Goal: Task Accomplishment & Management: Manage account settings

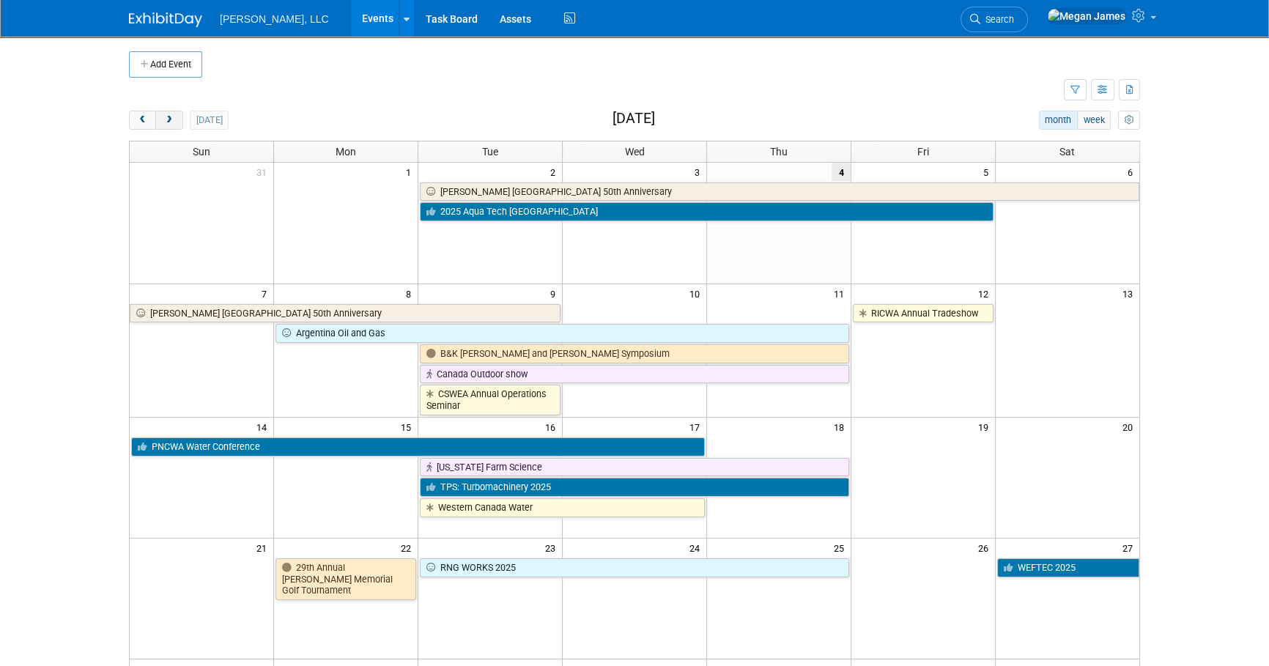
click at [167, 122] on span "next" at bounding box center [168, 121] width 11 height 10
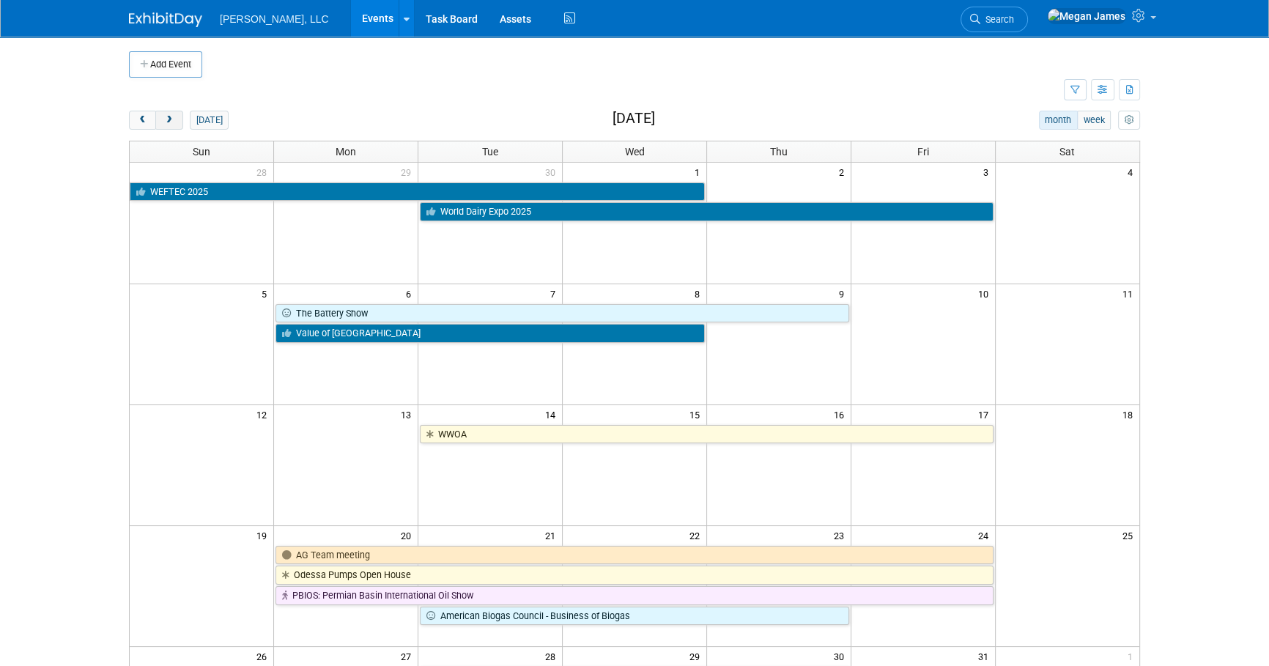
click at [170, 119] on span "next" at bounding box center [168, 121] width 11 height 10
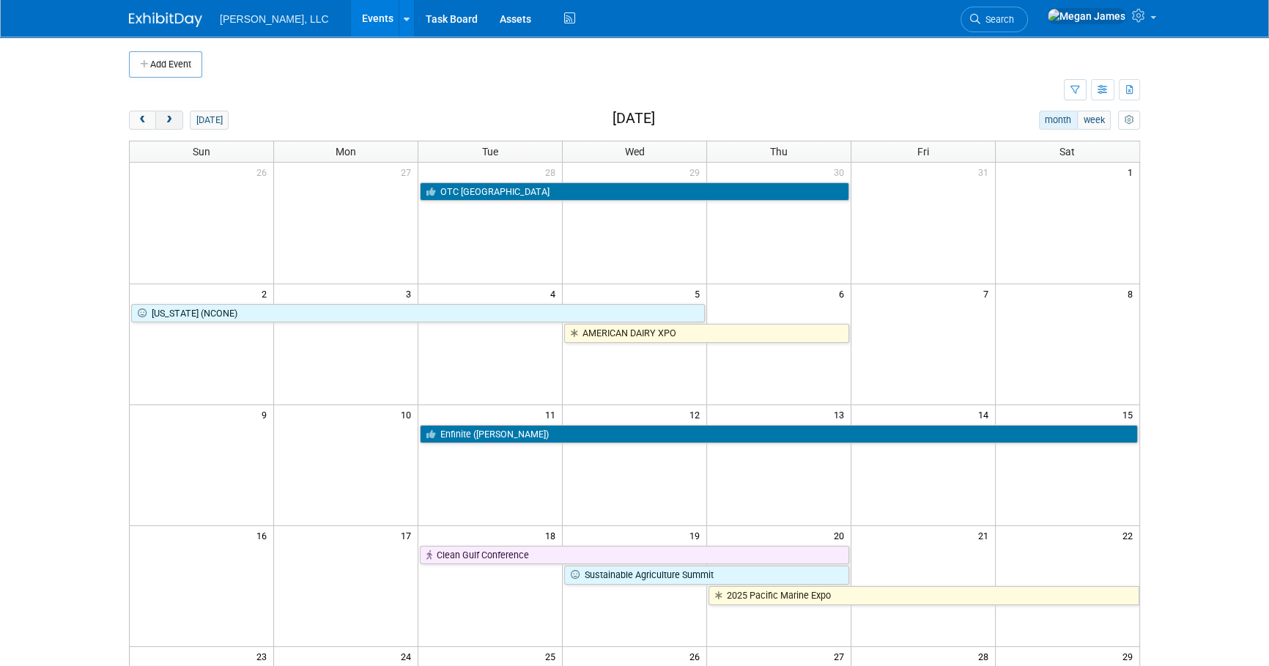
click at [170, 119] on span "next" at bounding box center [168, 121] width 11 height 10
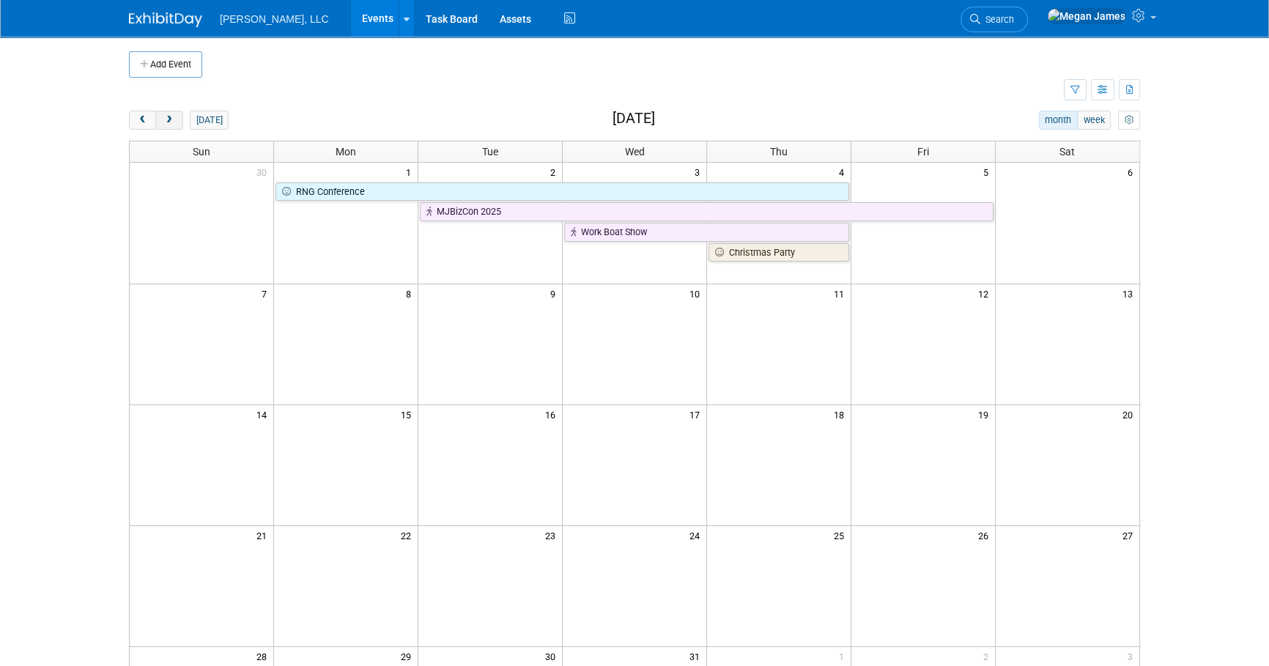
click at [170, 119] on span "next" at bounding box center [168, 121] width 11 height 10
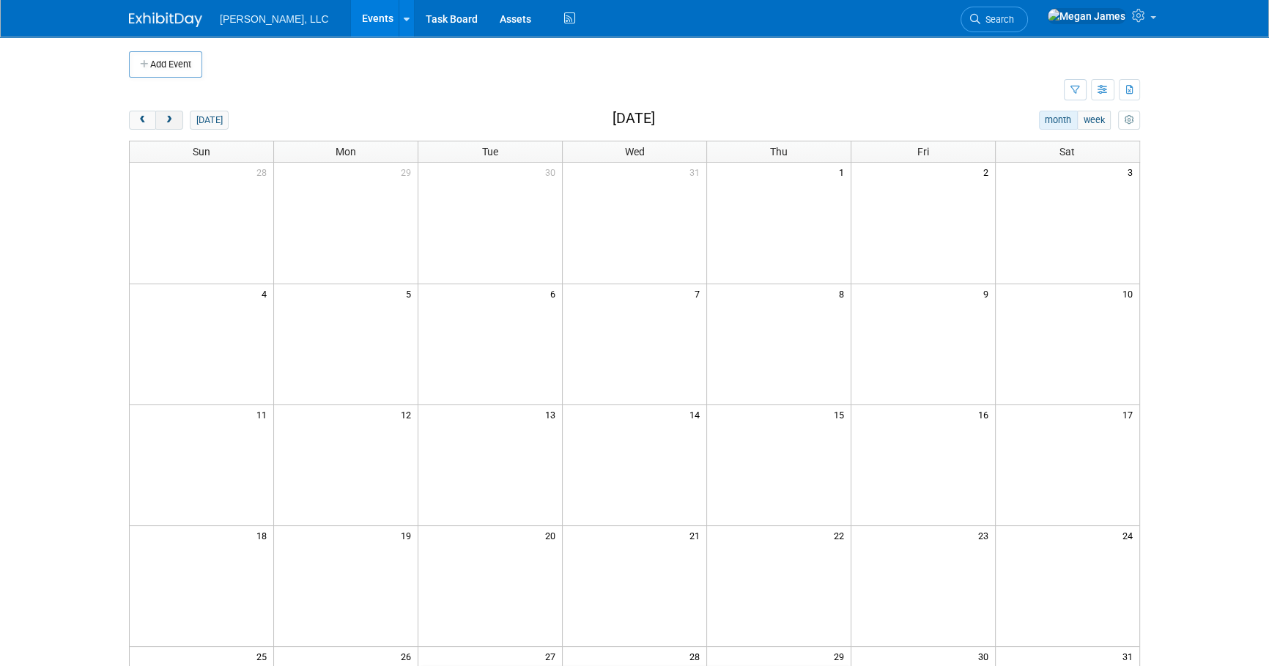
click at [170, 119] on span "next" at bounding box center [168, 121] width 11 height 10
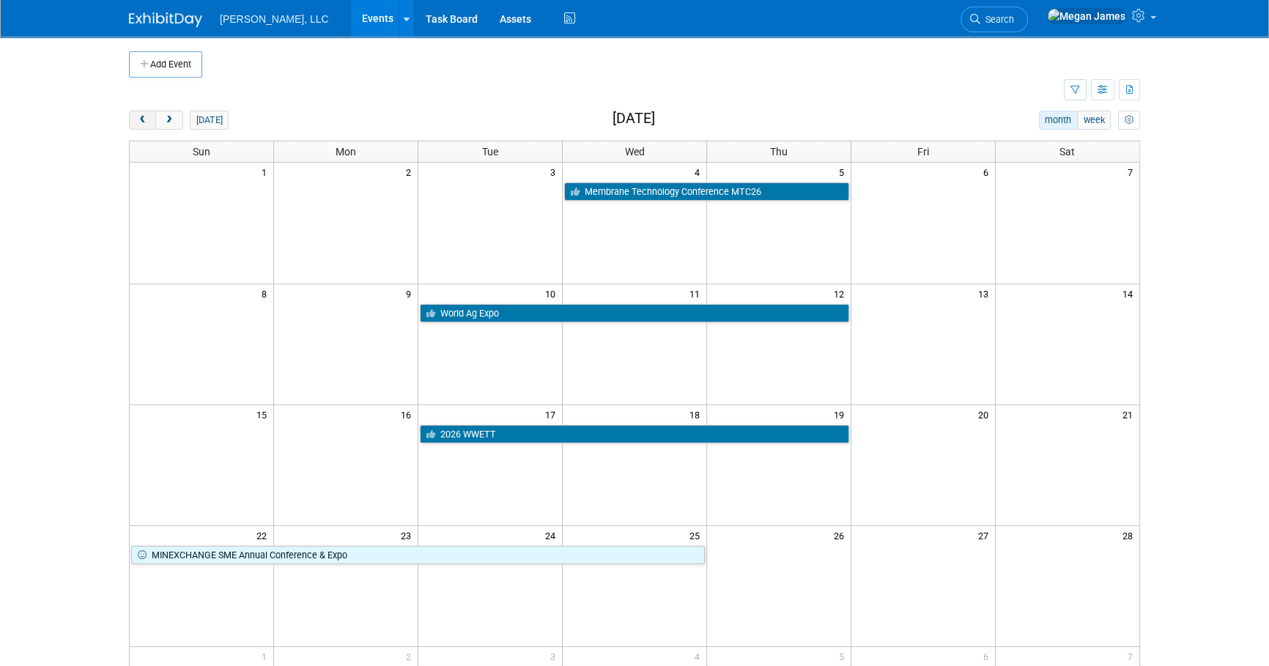
click at [154, 124] on button "prev" at bounding box center [142, 120] width 27 height 19
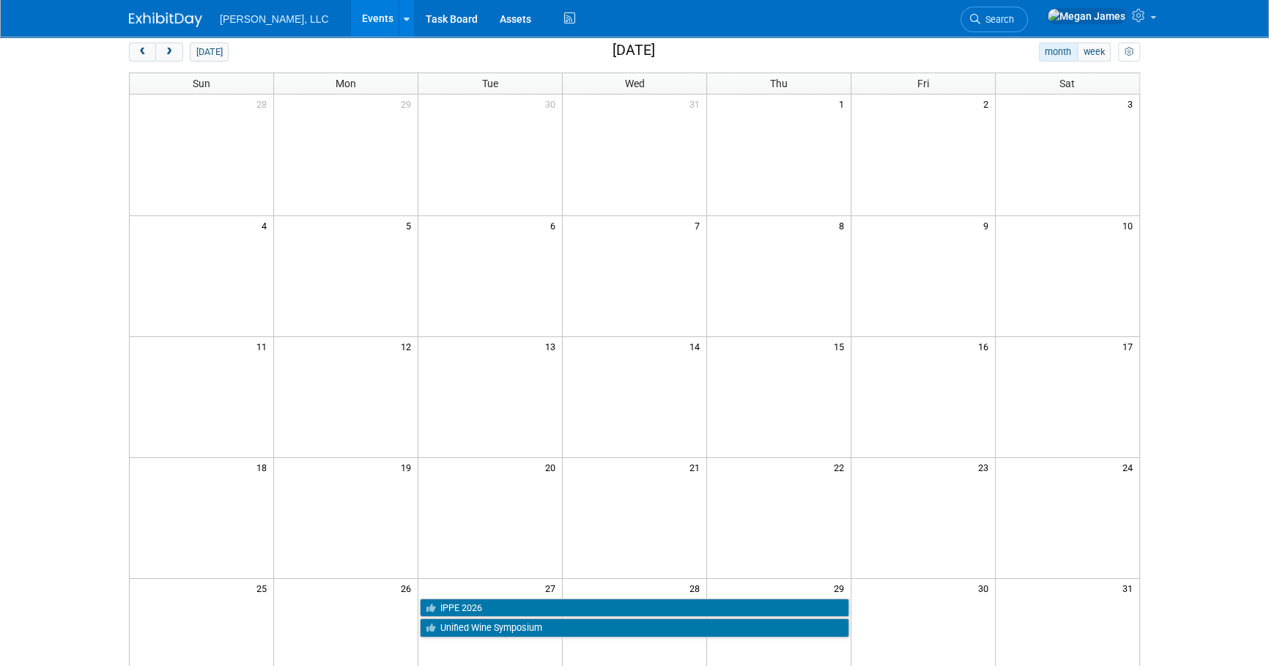
scroll to position [381, 0]
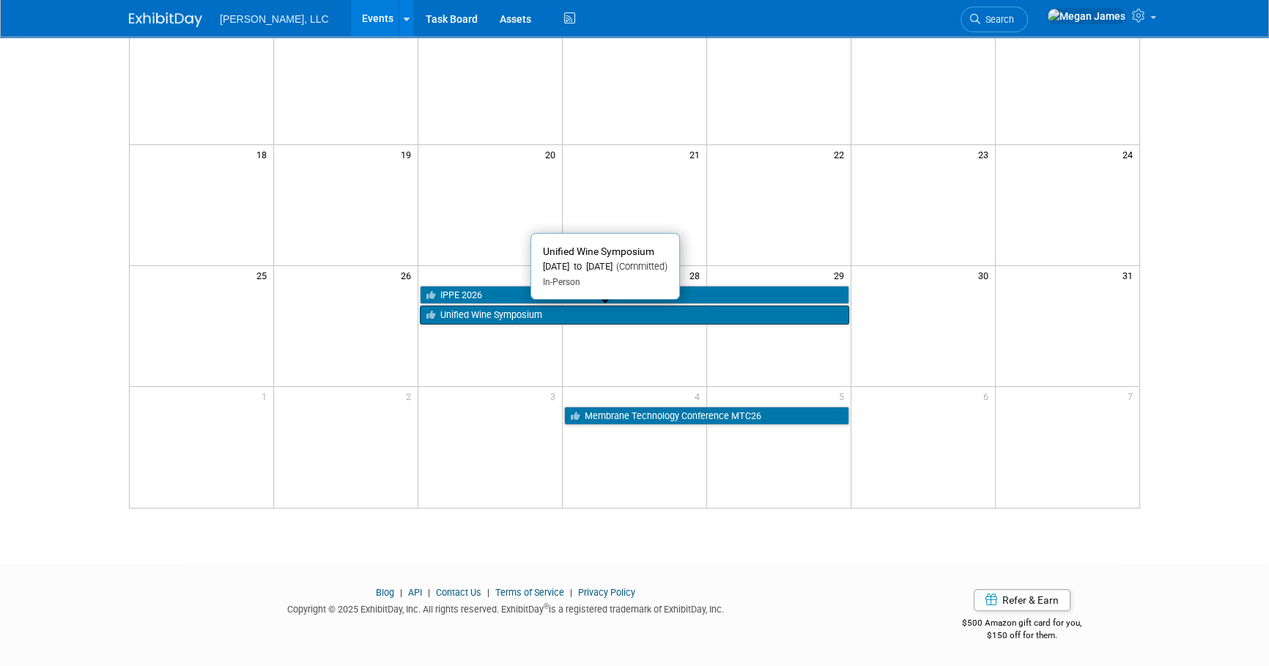
click at [579, 311] on link "Unified Wine Symposium" at bounding box center [634, 314] width 429 height 19
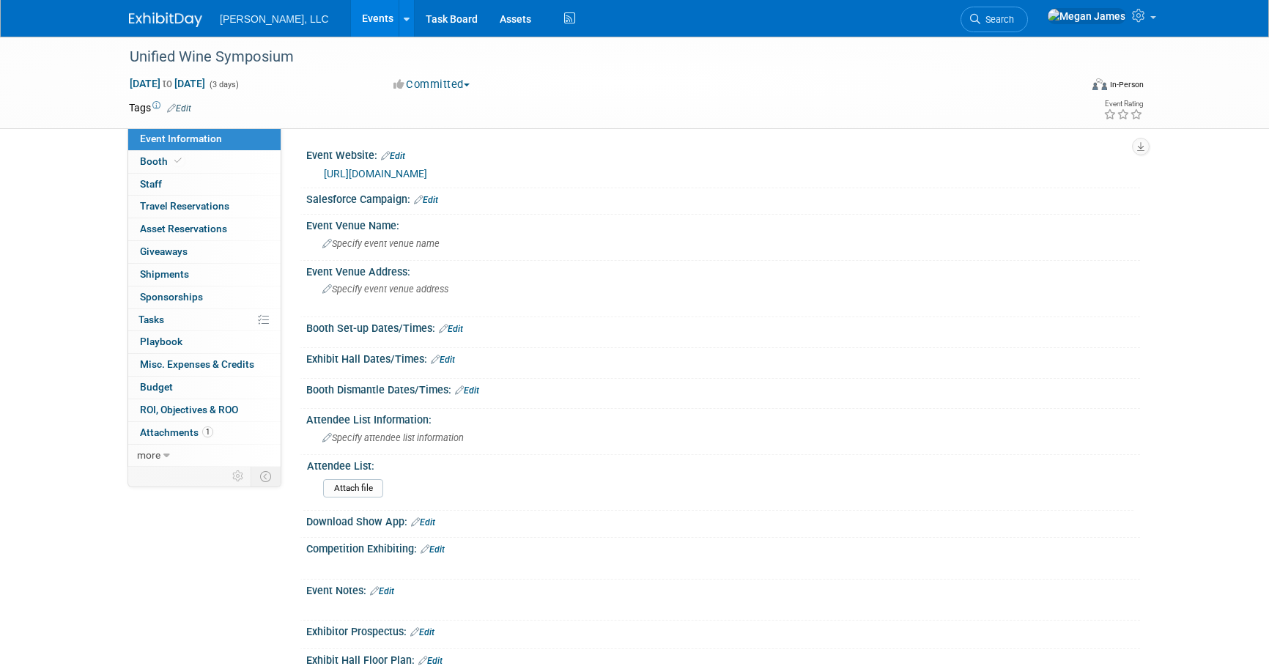
select select "Industrial"
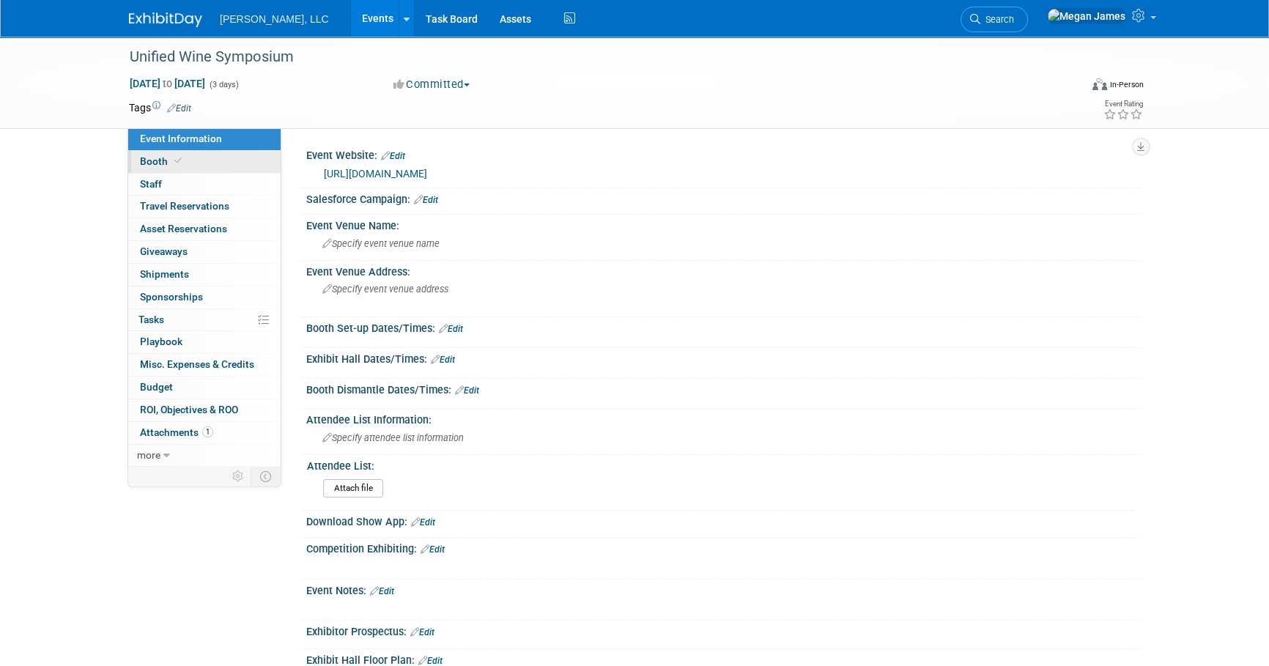
click at [236, 158] on link "Booth" at bounding box center [204, 162] width 152 height 22
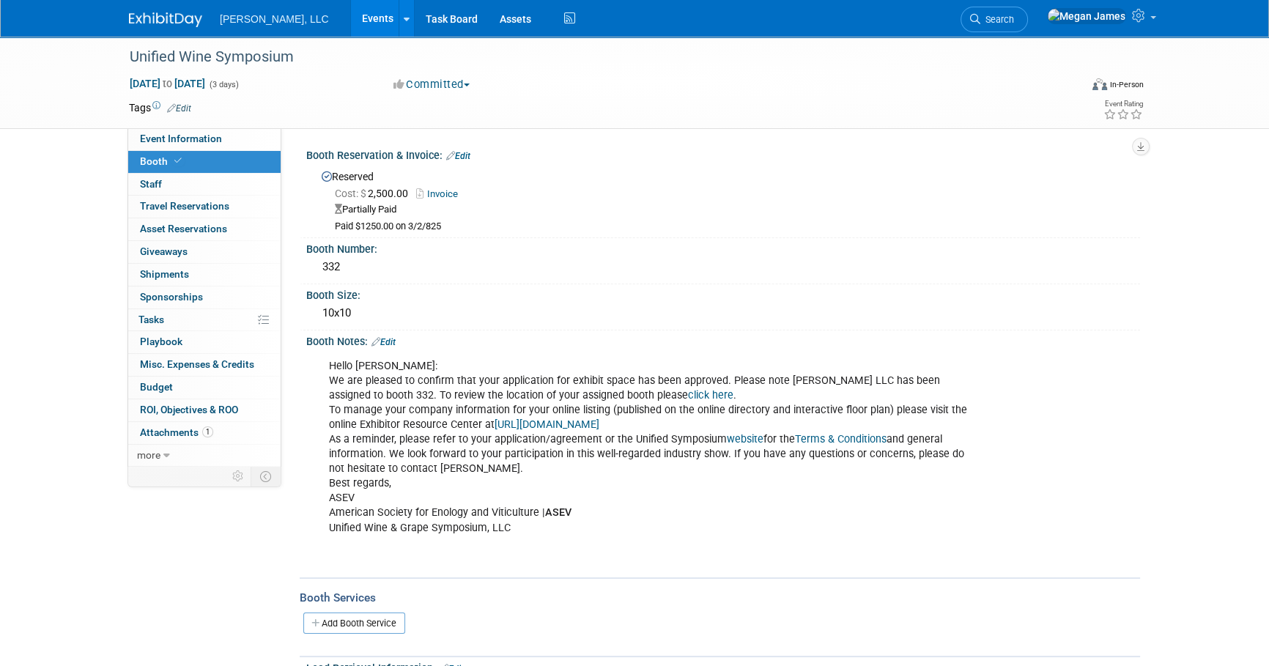
click at [351, 26] on link "Events" at bounding box center [377, 18] width 53 height 37
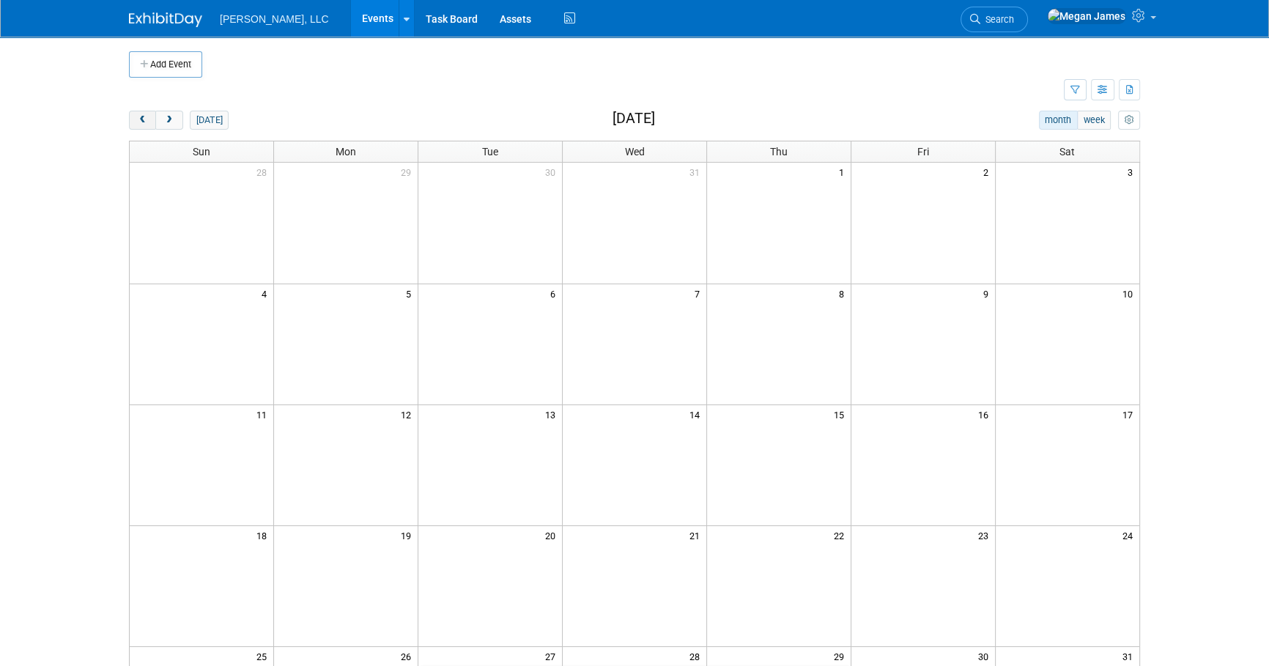
click at [146, 119] on span "prev" at bounding box center [142, 121] width 11 height 10
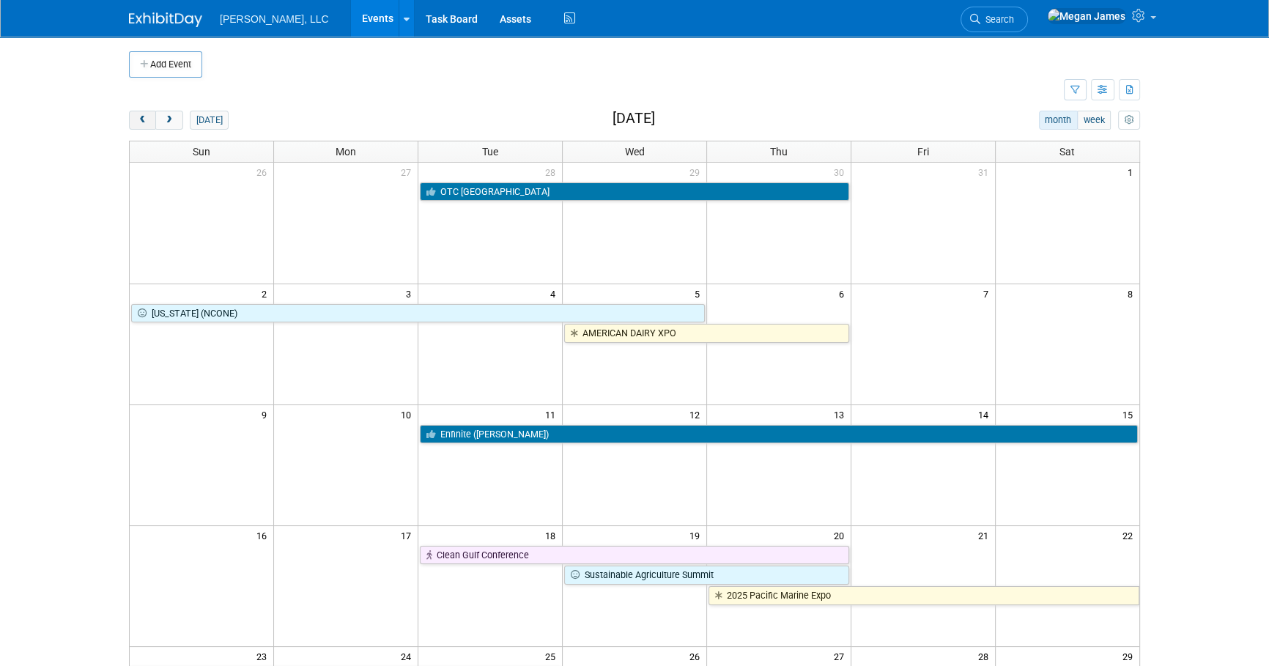
click at [146, 119] on span "prev" at bounding box center [142, 121] width 11 height 10
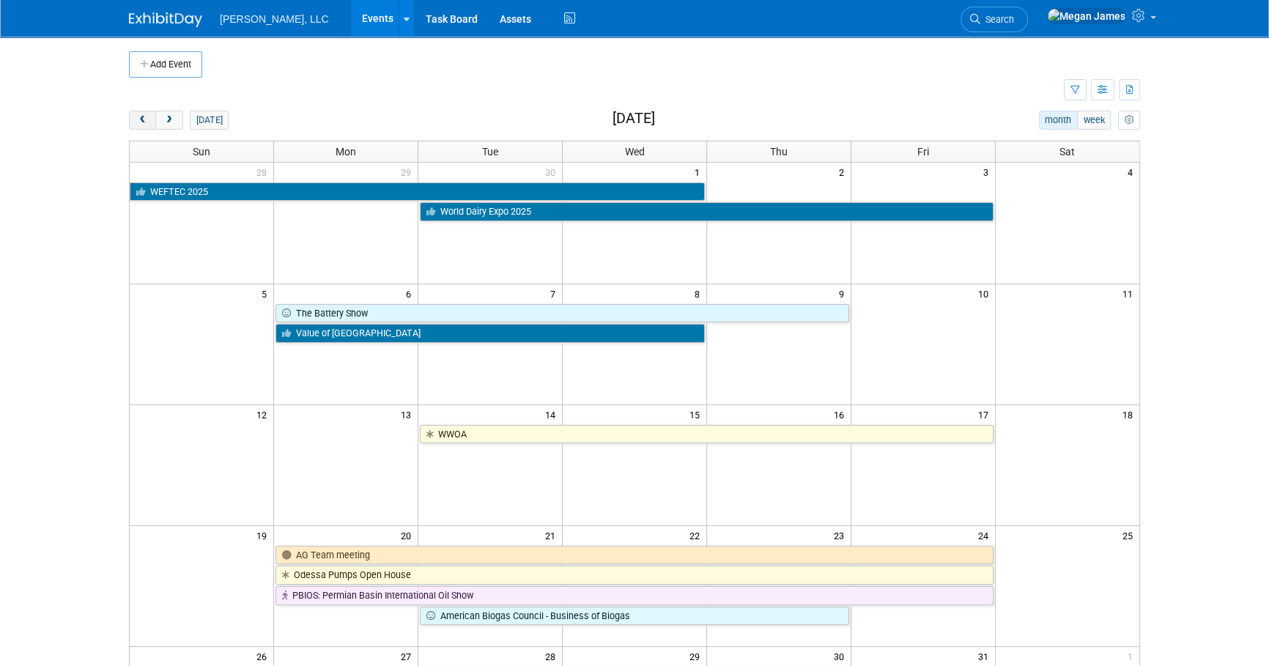
click at [146, 119] on span "prev" at bounding box center [142, 121] width 11 height 10
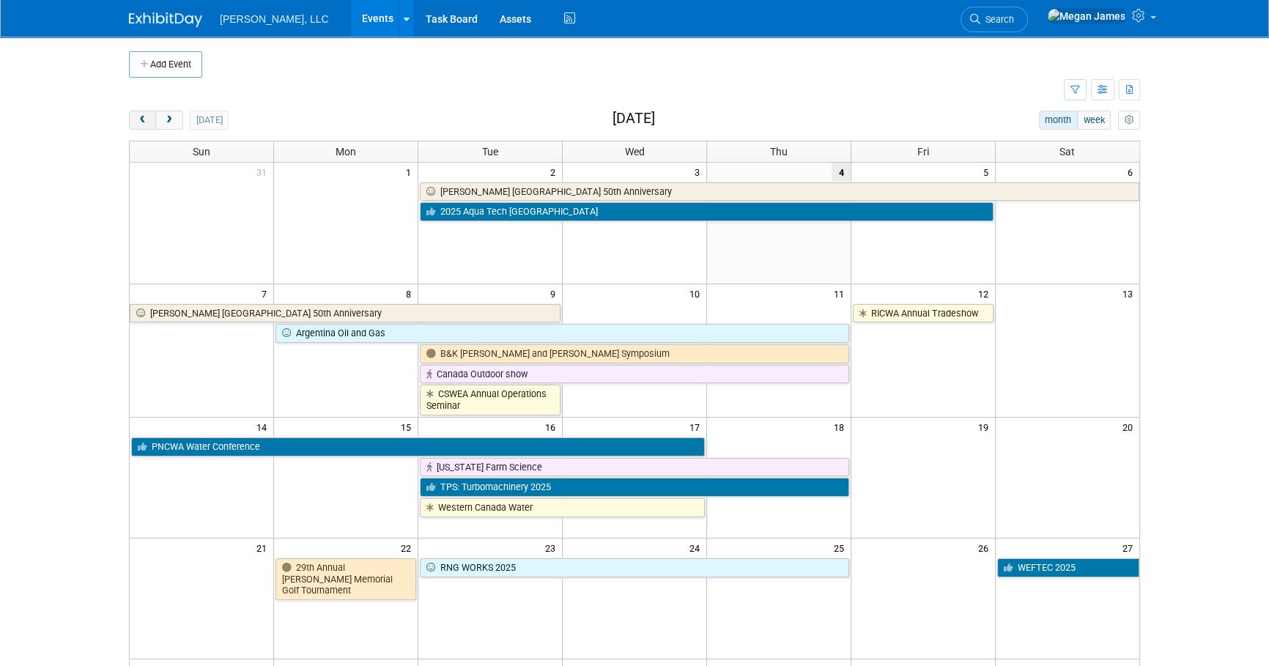
click at [146, 119] on span "prev" at bounding box center [142, 121] width 11 height 10
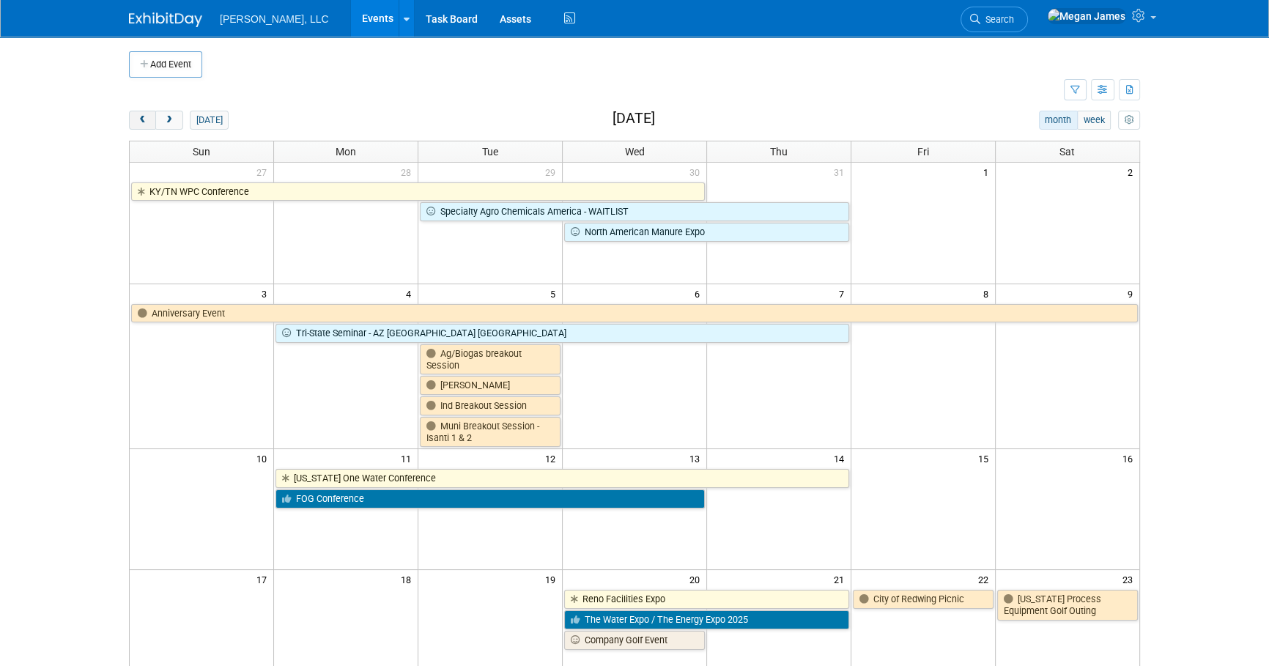
click at [146, 119] on span "prev" at bounding box center [142, 121] width 11 height 10
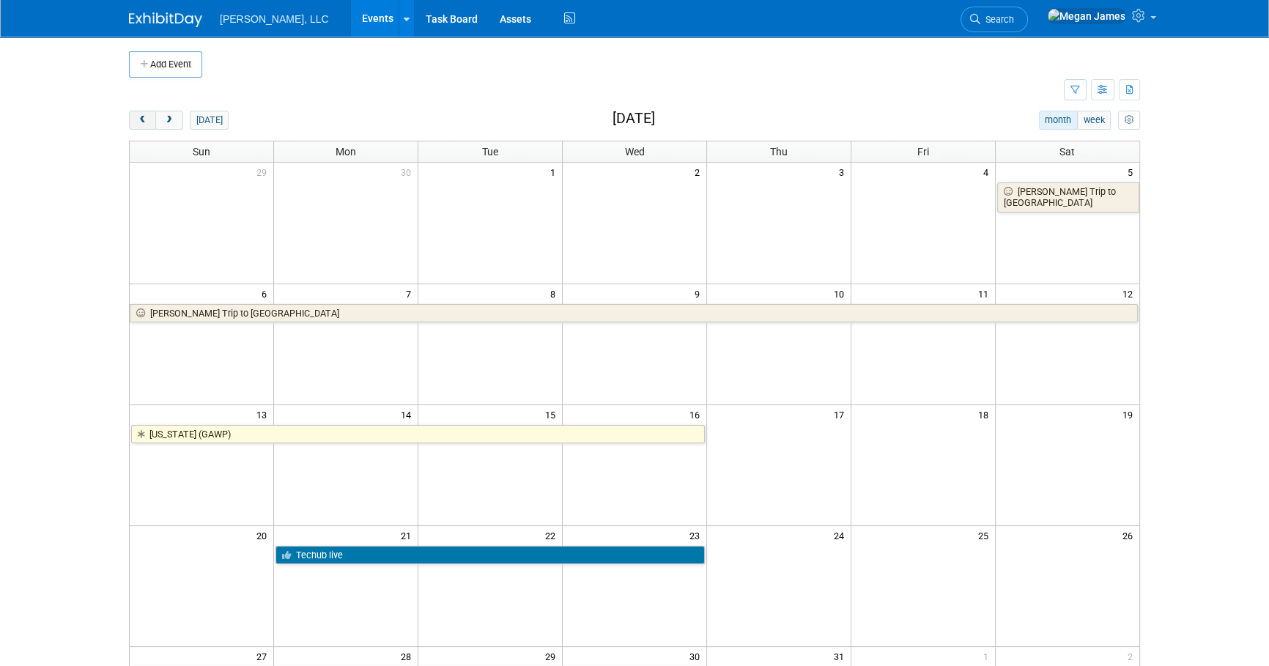
click at [146, 119] on span "prev" at bounding box center [142, 121] width 11 height 10
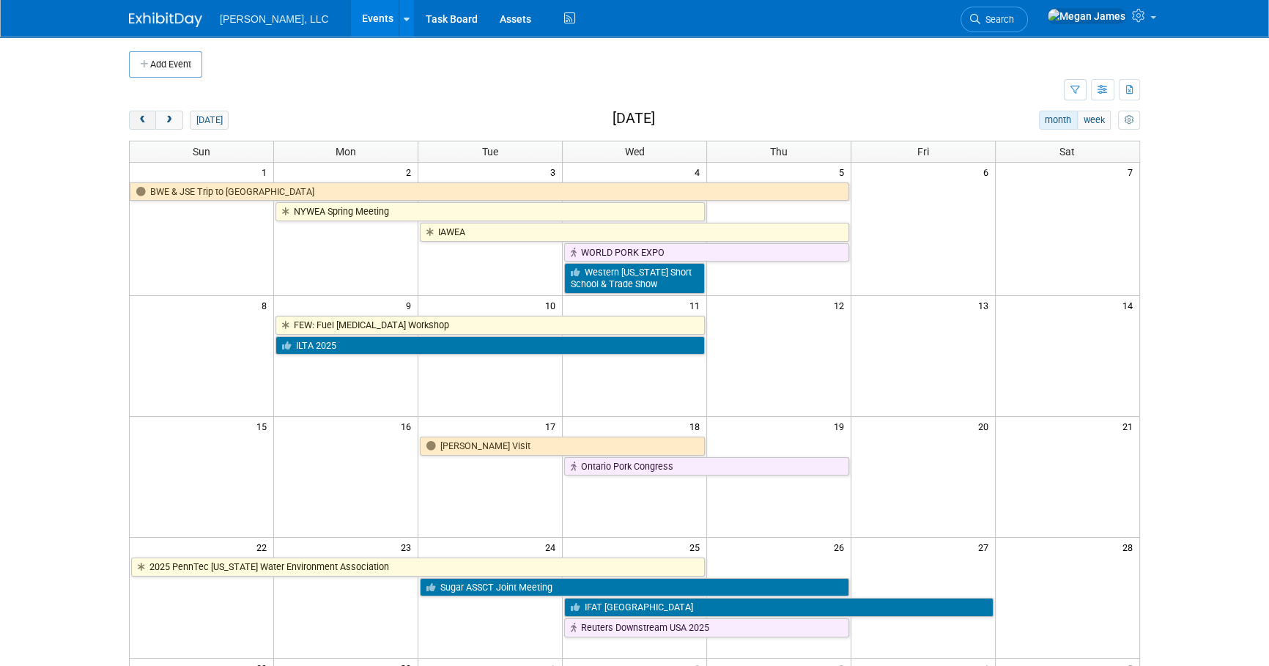
click at [146, 119] on span "prev" at bounding box center [142, 121] width 11 height 10
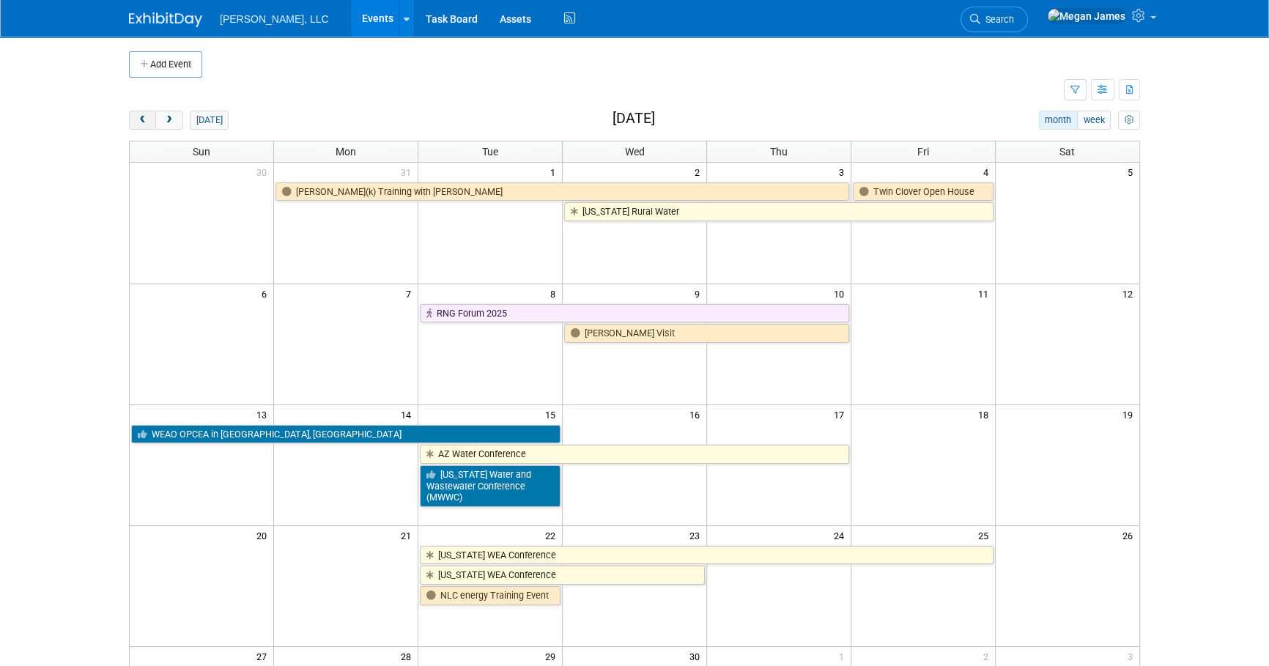
click at [146, 119] on span "prev" at bounding box center [142, 121] width 11 height 10
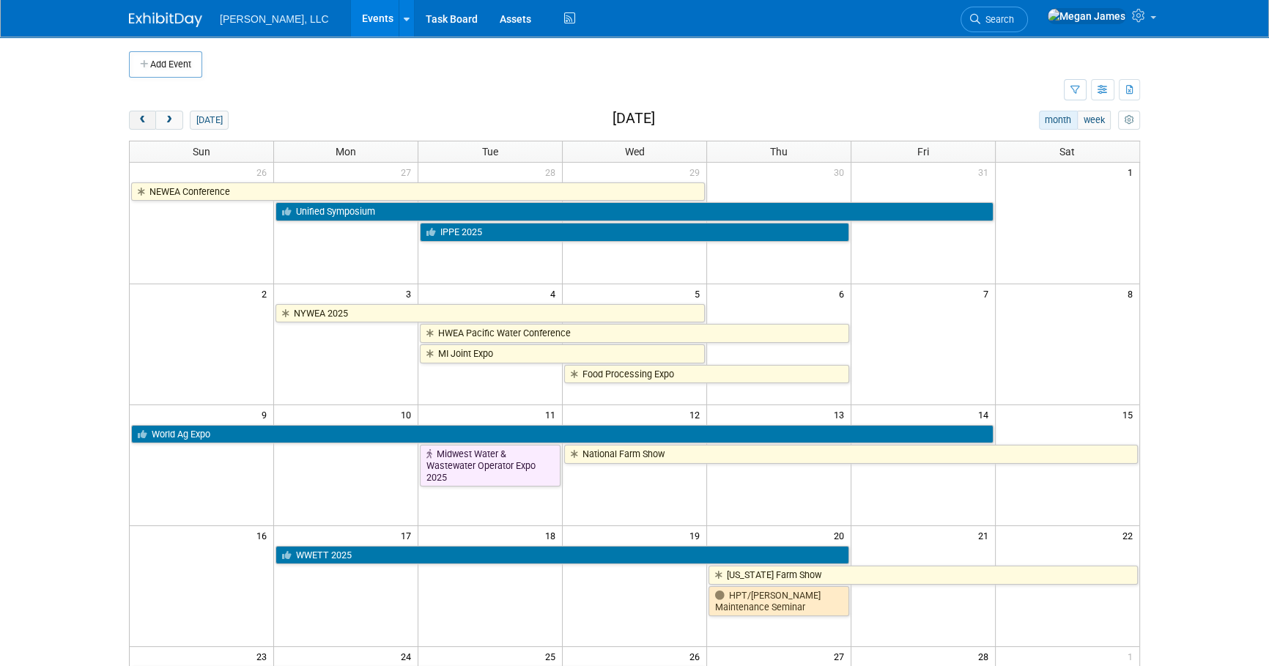
click at [146, 119] on span "prev" at bounding box center [142, 121] width 11 height 10
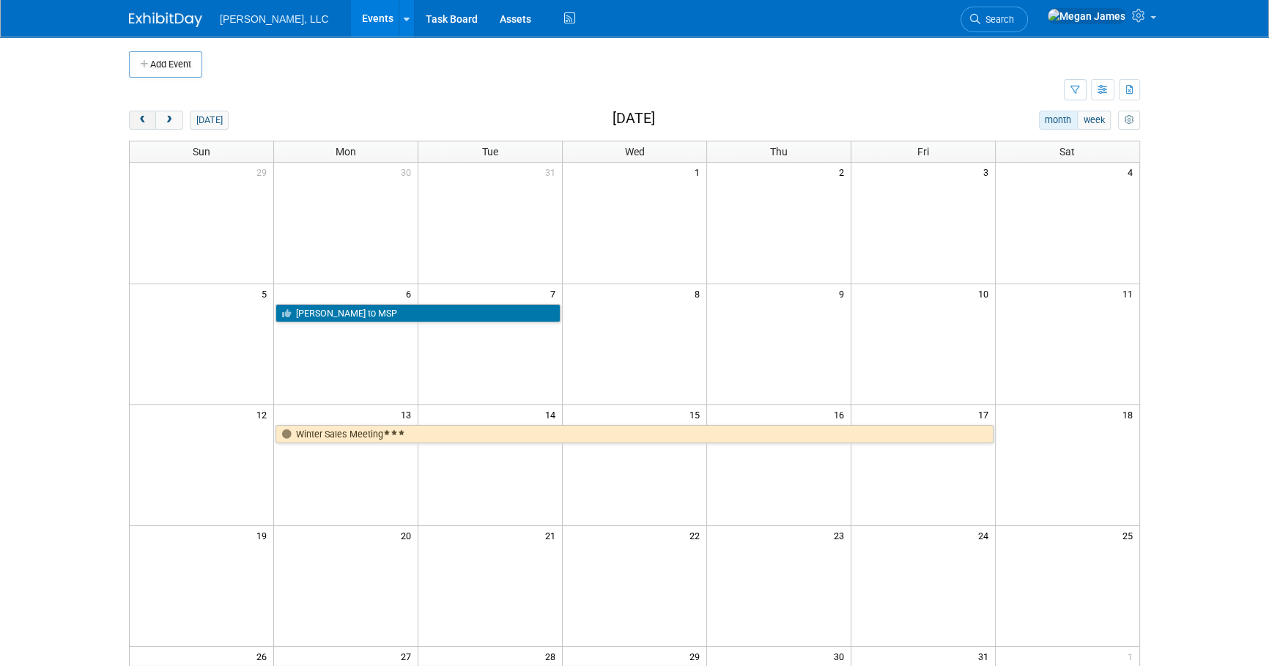
click at [146, 119] on span "prev" at bounding box center [142, 121] width 11 height 10
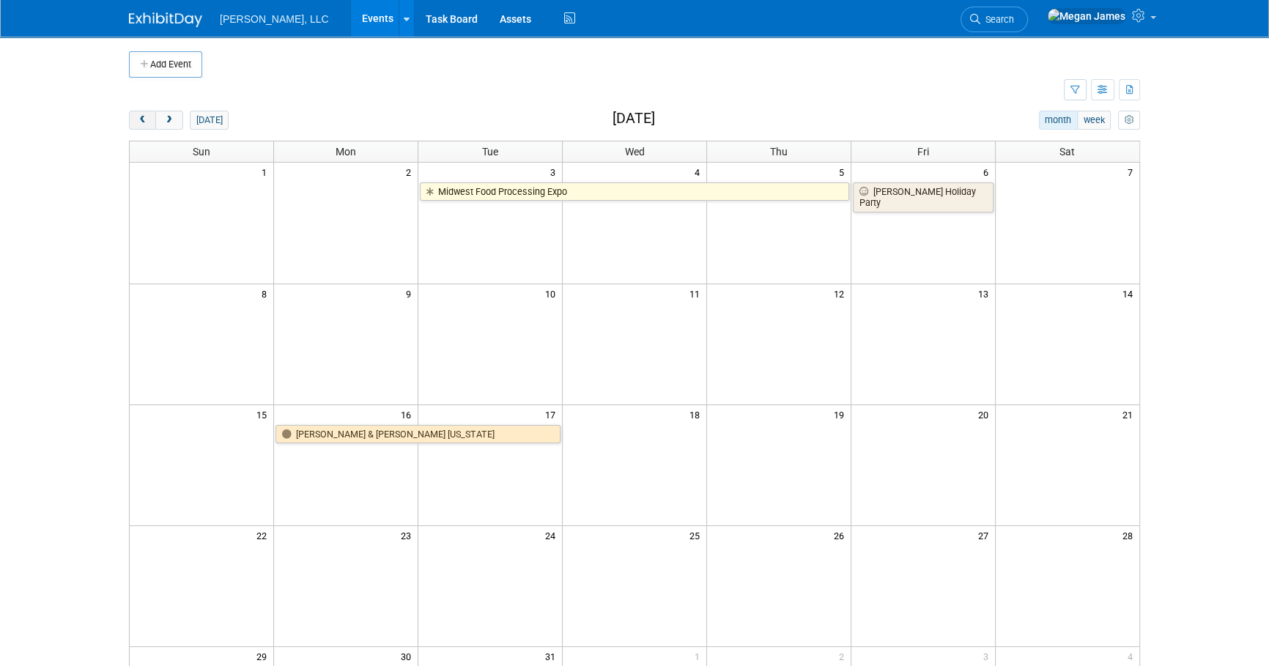
click at [146, 119] on span "prev" at bounding box center [142, 121] width 11 height 10
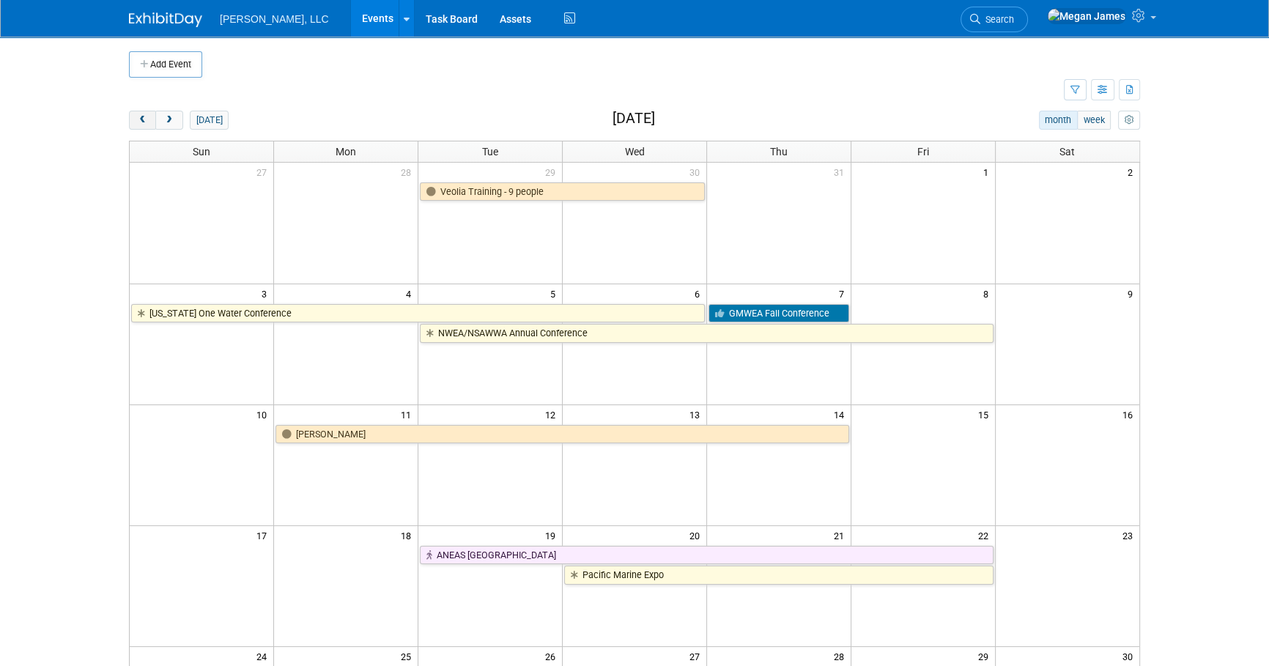
click at [146, 119] on span "prev" at bounding box center [142, 121] width 11 height 10
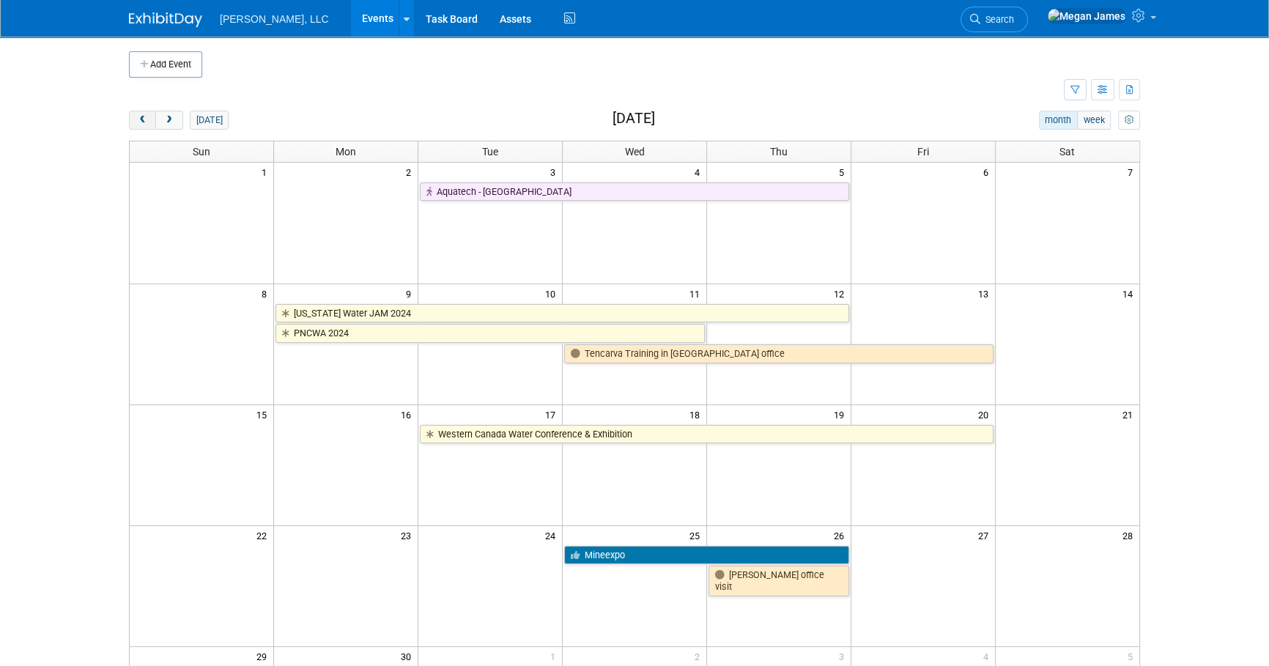
click at [146, 119] on span "prev" at bounding box center [142, 121] width 11 height 10
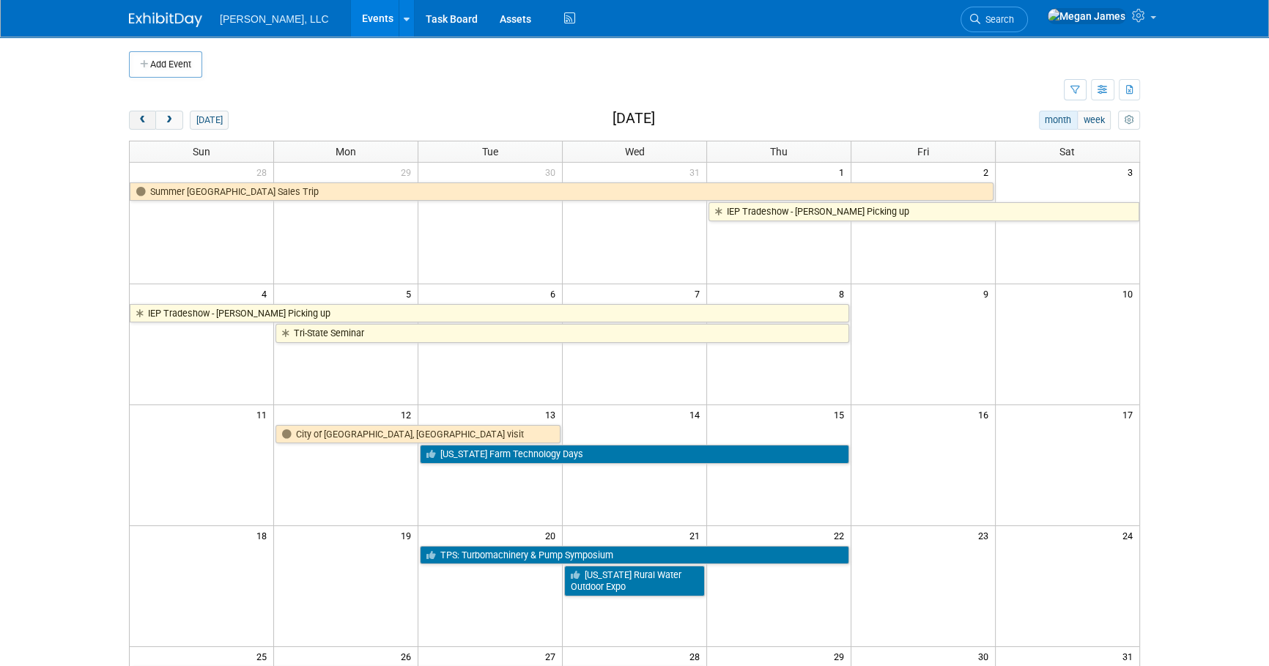
click at [146, 119] on span "prev" at bounding box center [142, 121] width 11 height 10
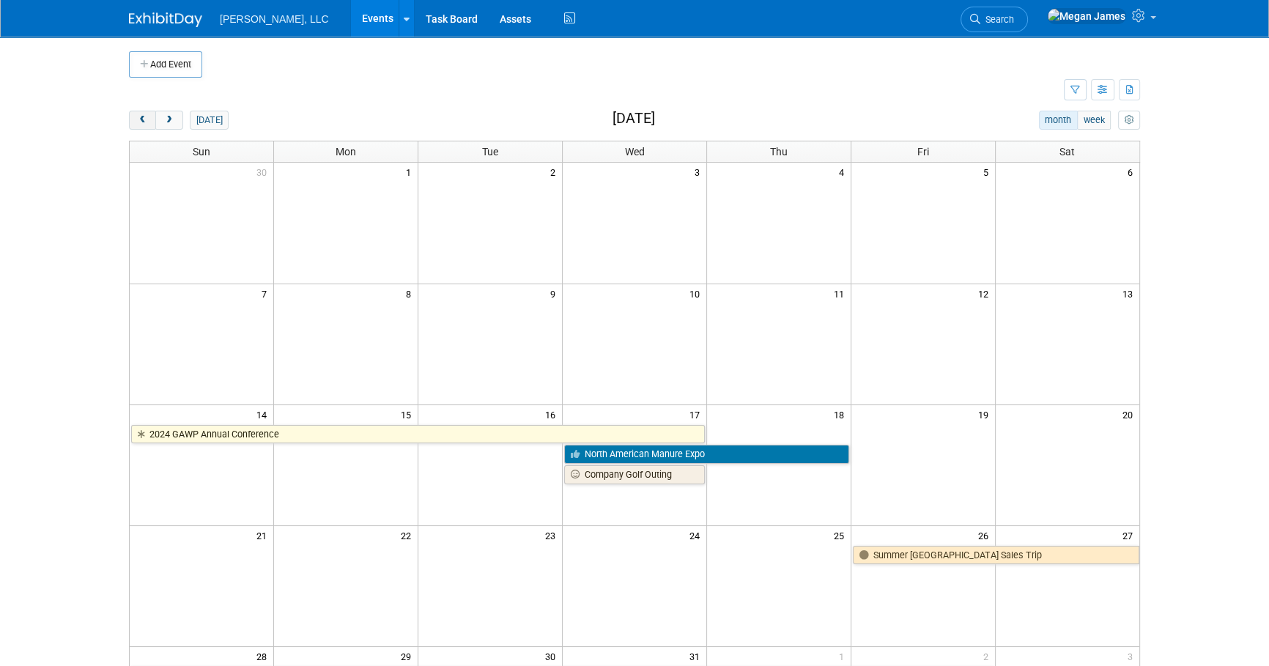
click at [146, 119] on span "prev" at bounding box center [142, 121] width 11 height 10
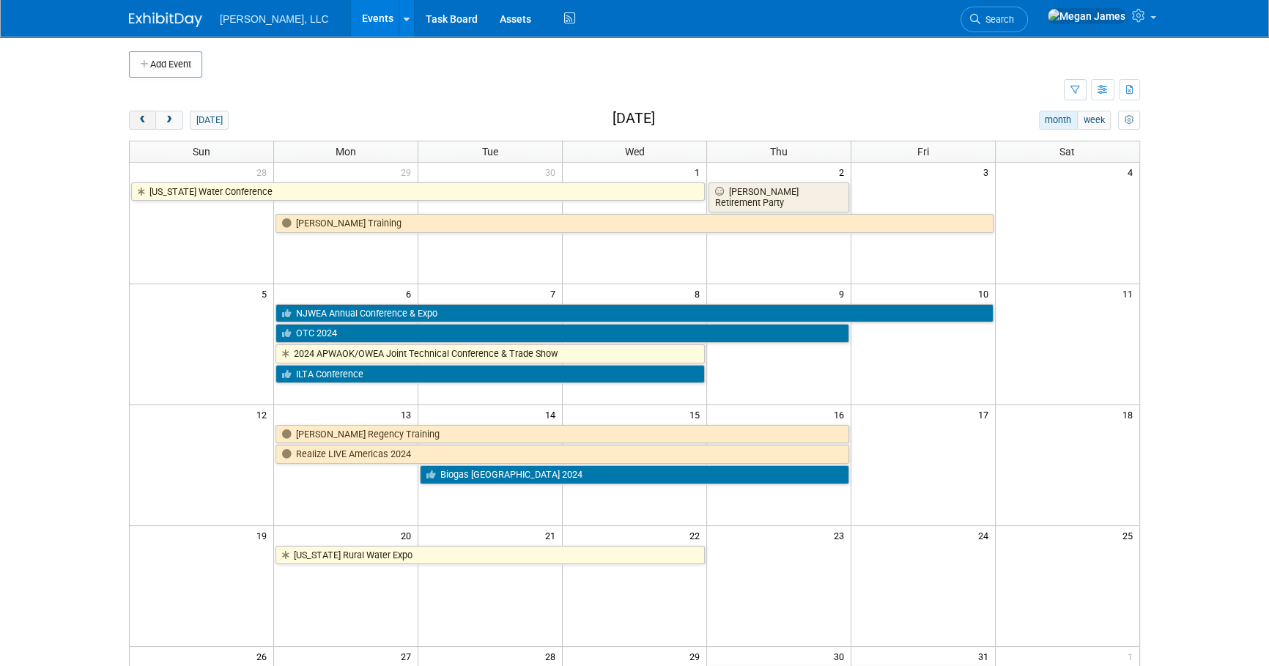
click at [146, 119] on span "prev" at bounding box center [142, 121] width 11 height 10
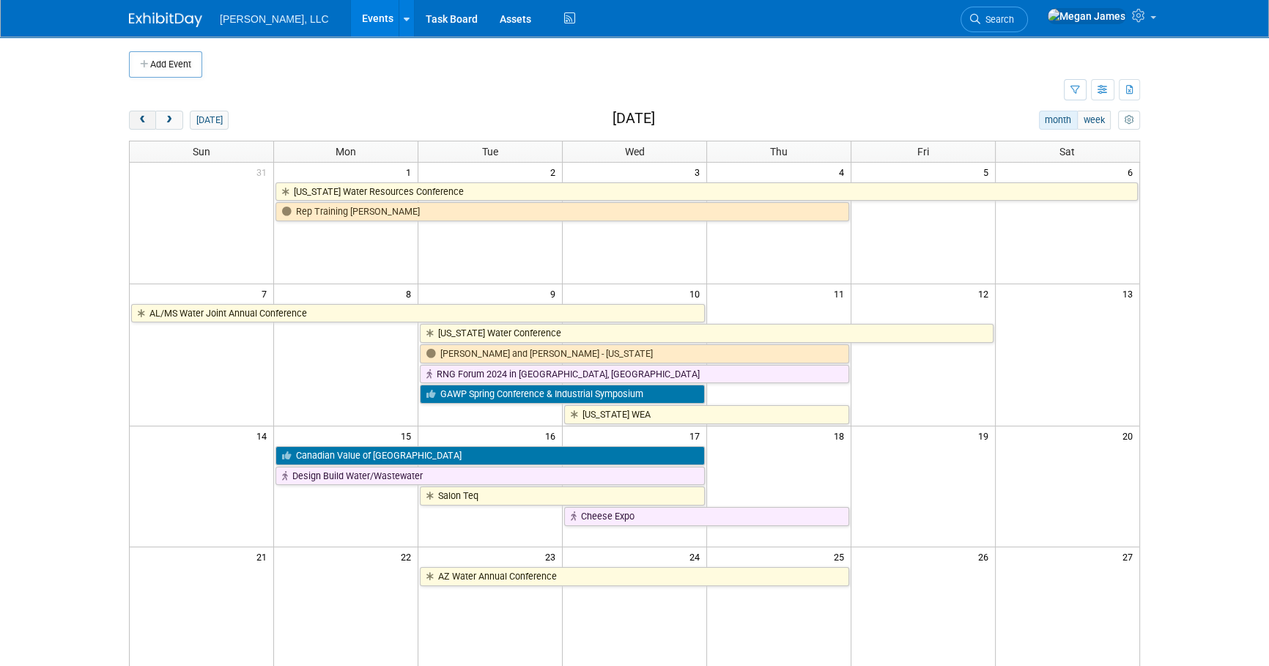
click at [146, 119] on span "prev" at bounding box center [142, 121] width 11 height 10
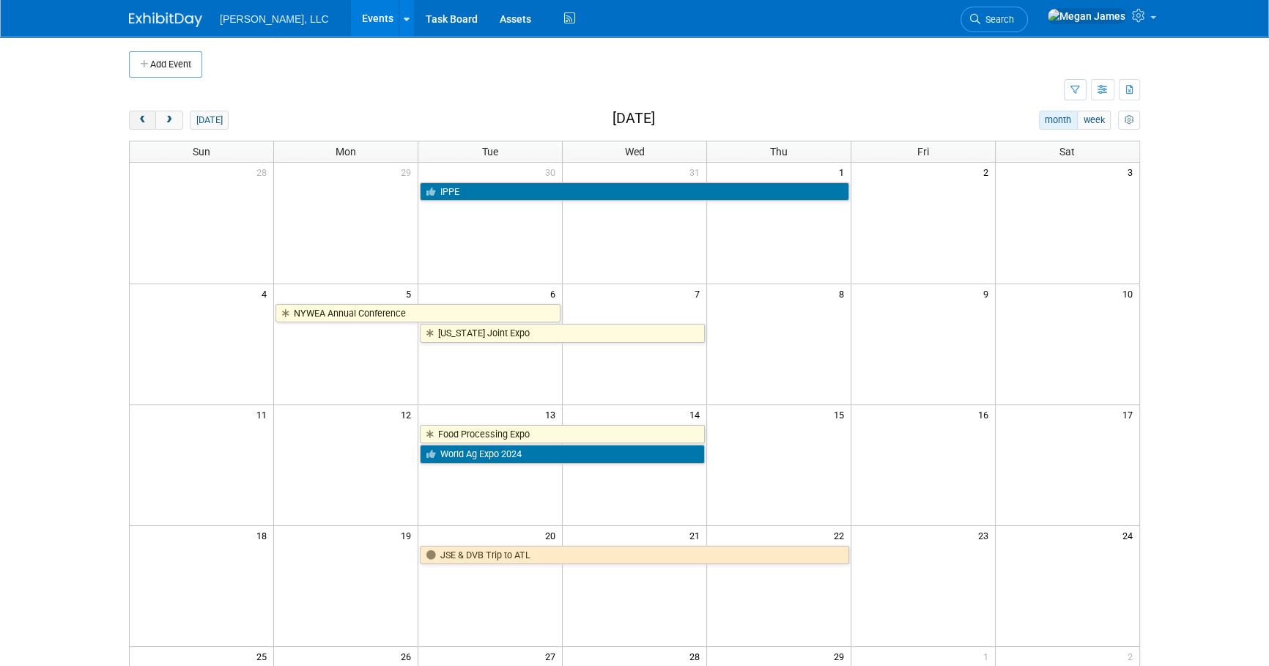
click at [146, 119] on span "prev" at bounding box center [142, 121] width 11 height 10
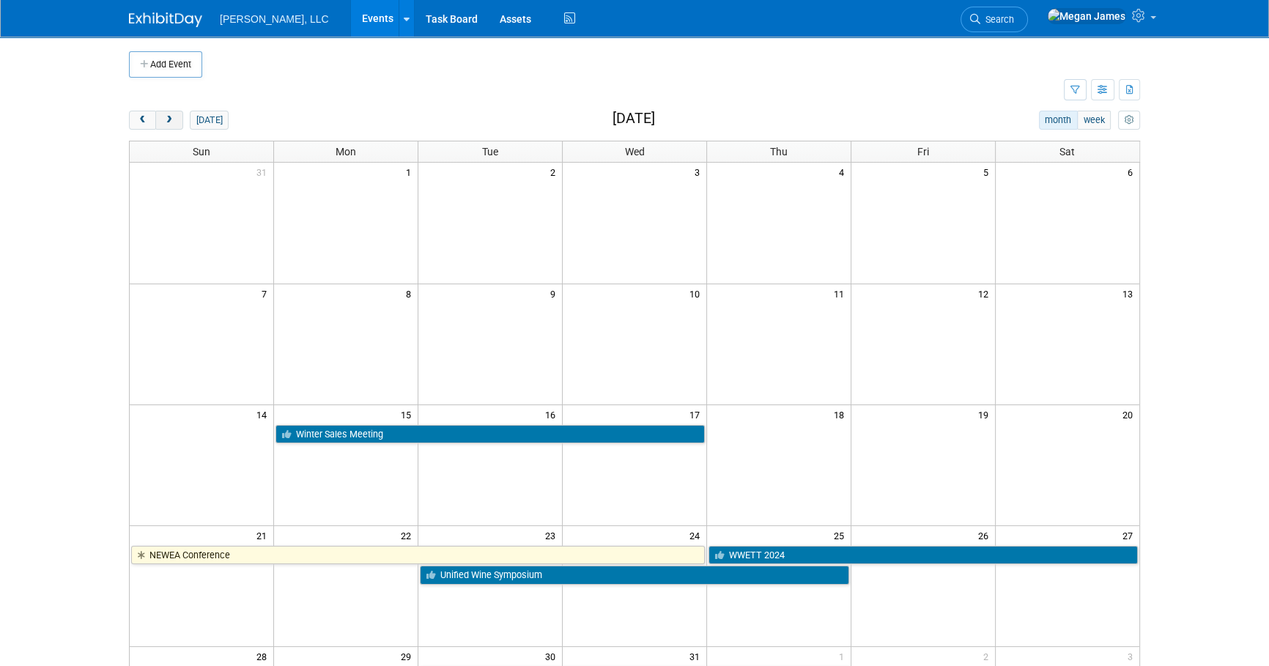
click at [175, 119] on button "next" at bounding box center [168, 120] width 27 height 19
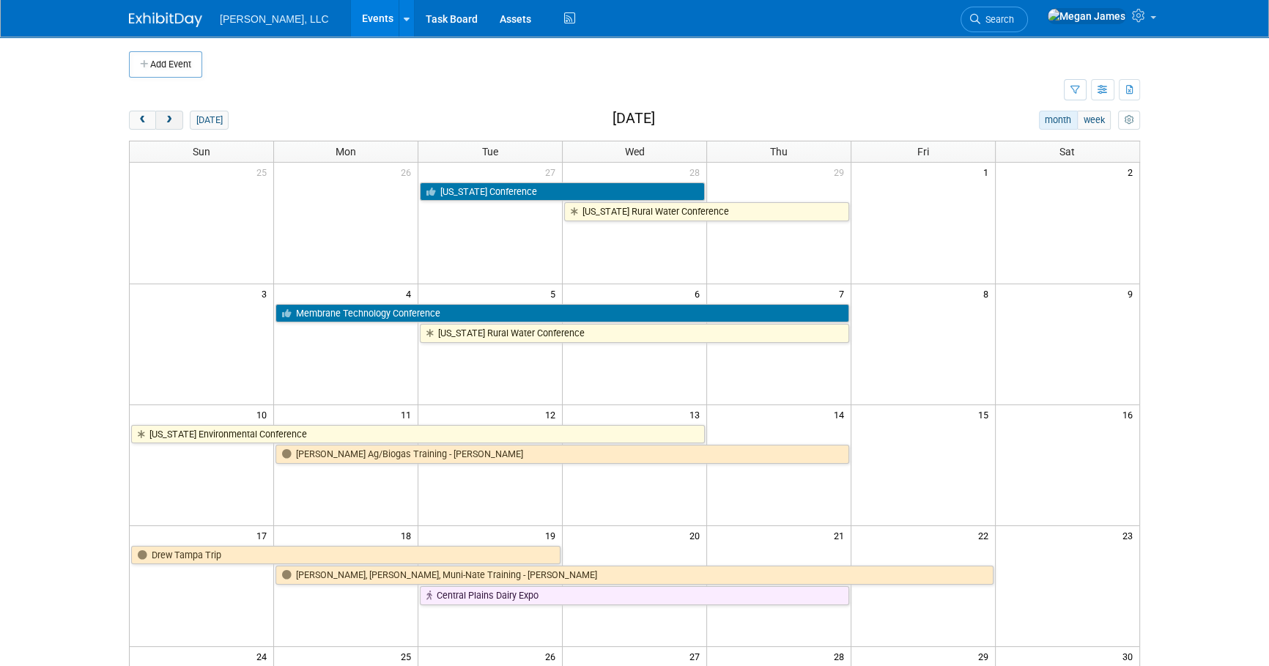
click at [175, 119] on button "next" at bounding box center [168, 120] width 27 height 19
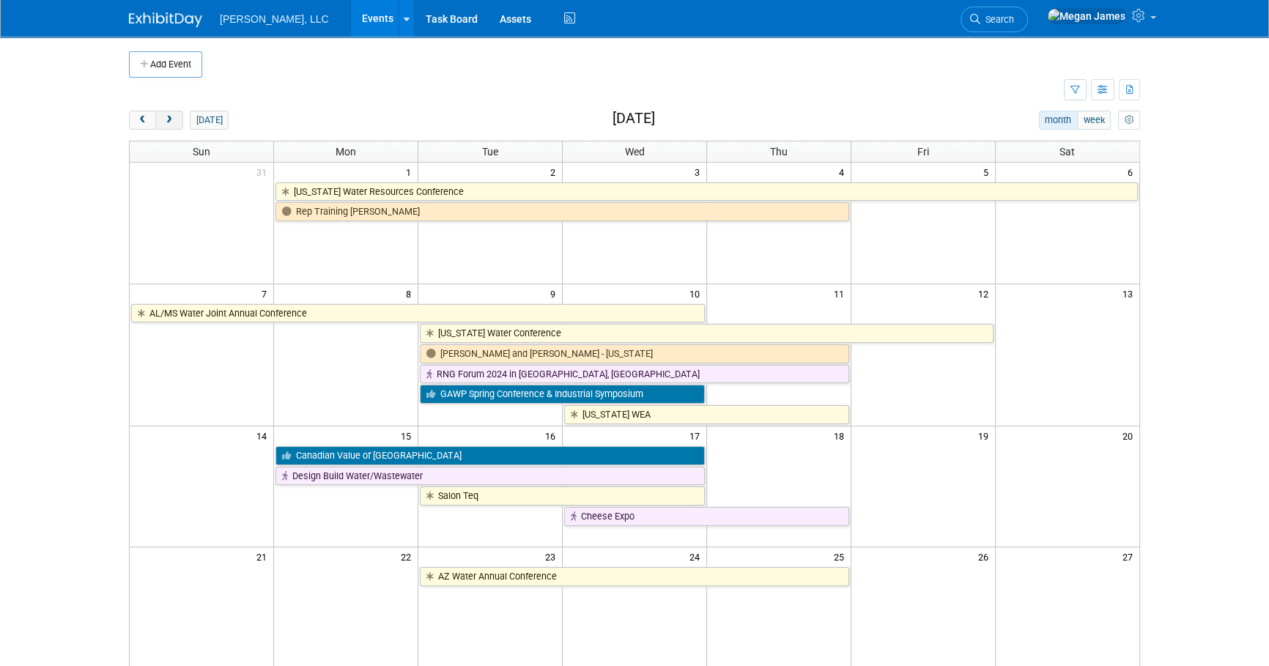
click at [175, 119] on button "next" at bounding box center [168, 120] width 27 height 19
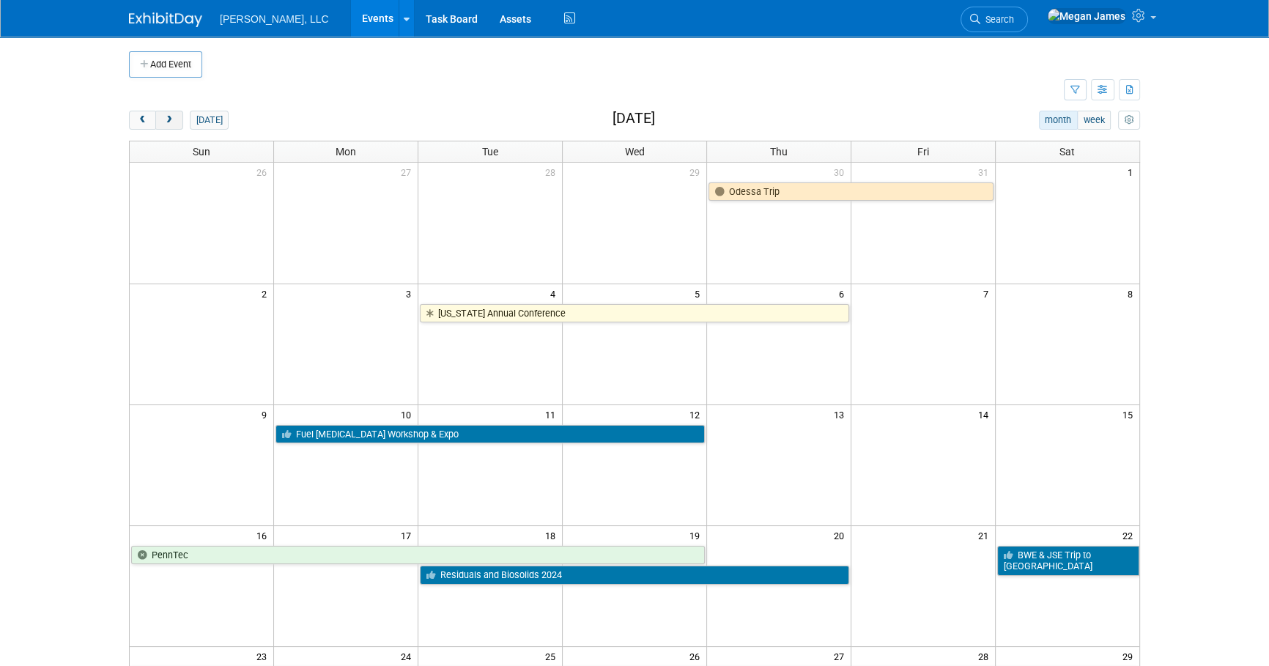
click at [175, 119] on button "next" at bounding box center [168, 120] width 27 height 19
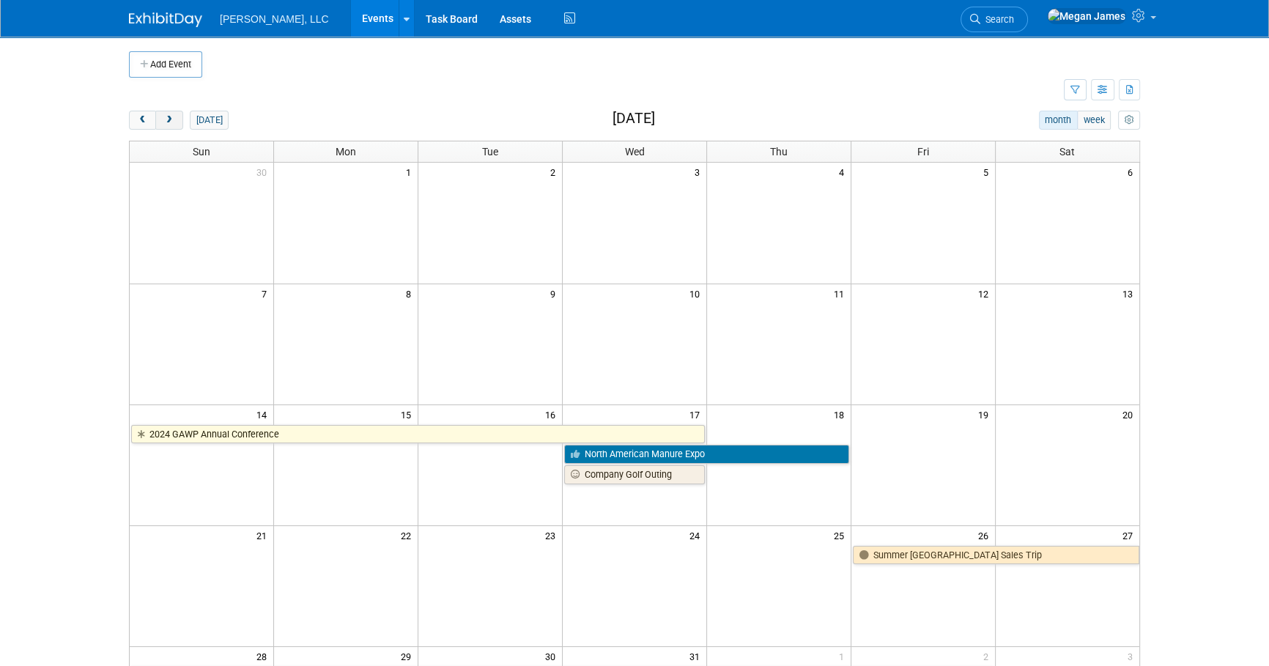
click at [175, 120] on button "next" at bounding box center [168, 120] width 27 height 19
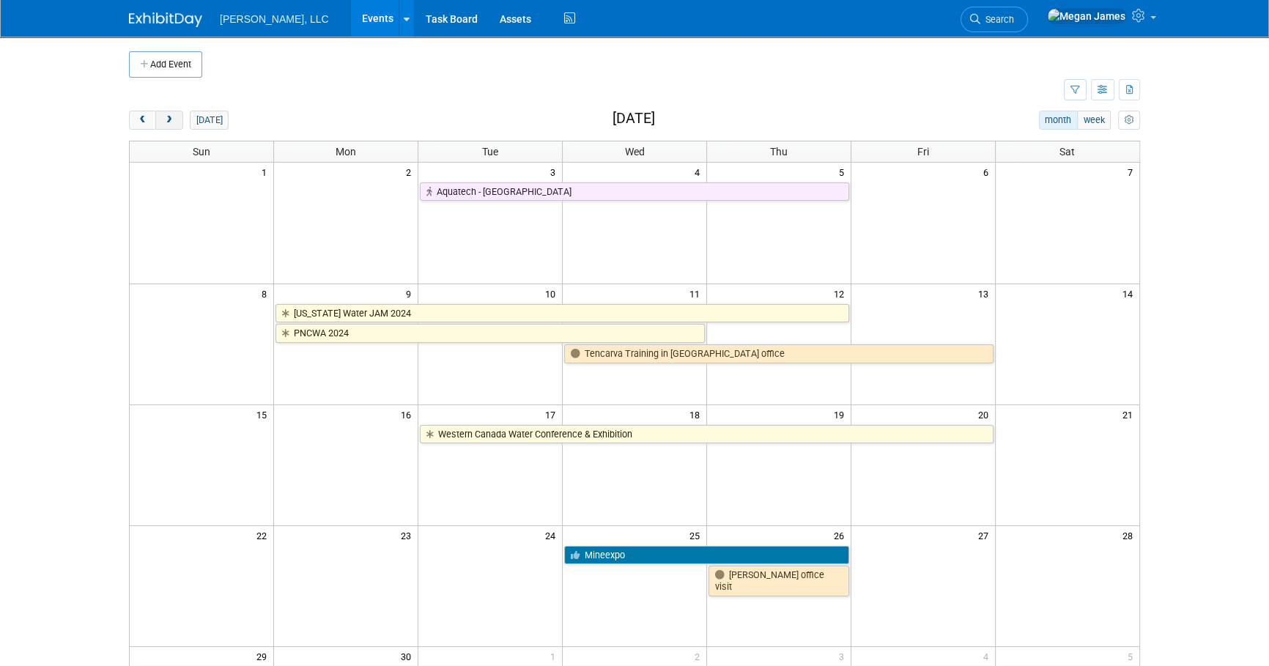
click at [175, 120] on button "next" at bounding box center [168, 120] width 27 height 19
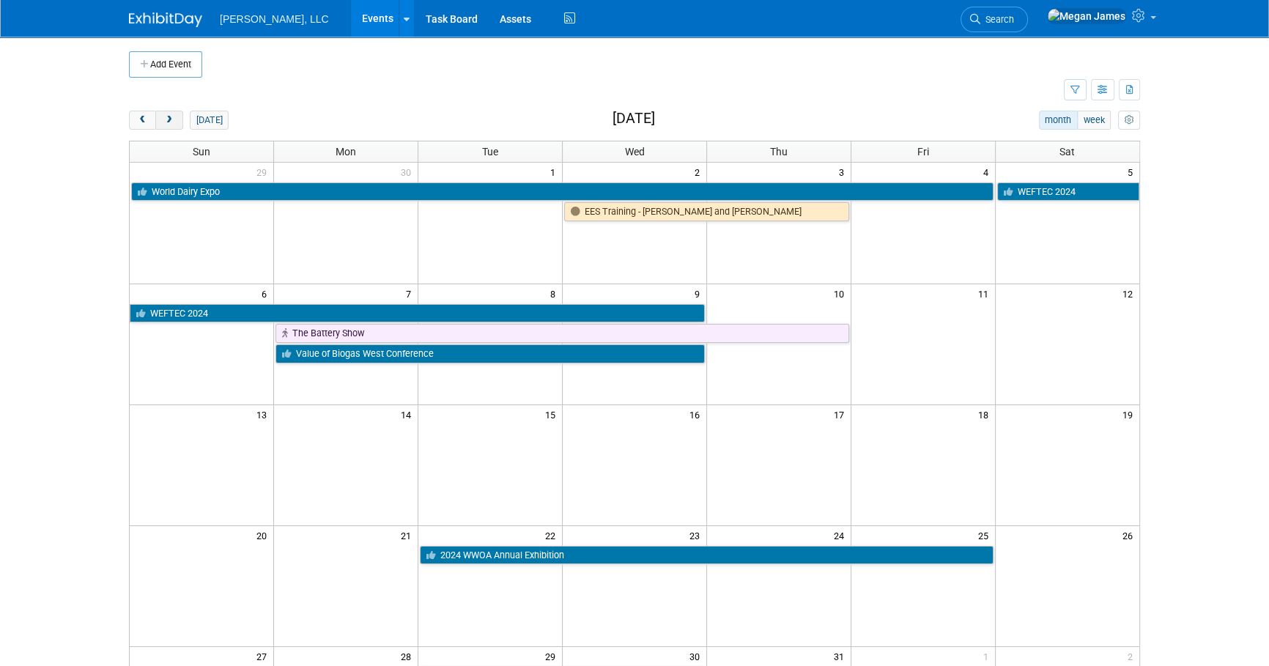
click at [175, 120] on button "next" at bounding box center [168, 120] width 27 height 19
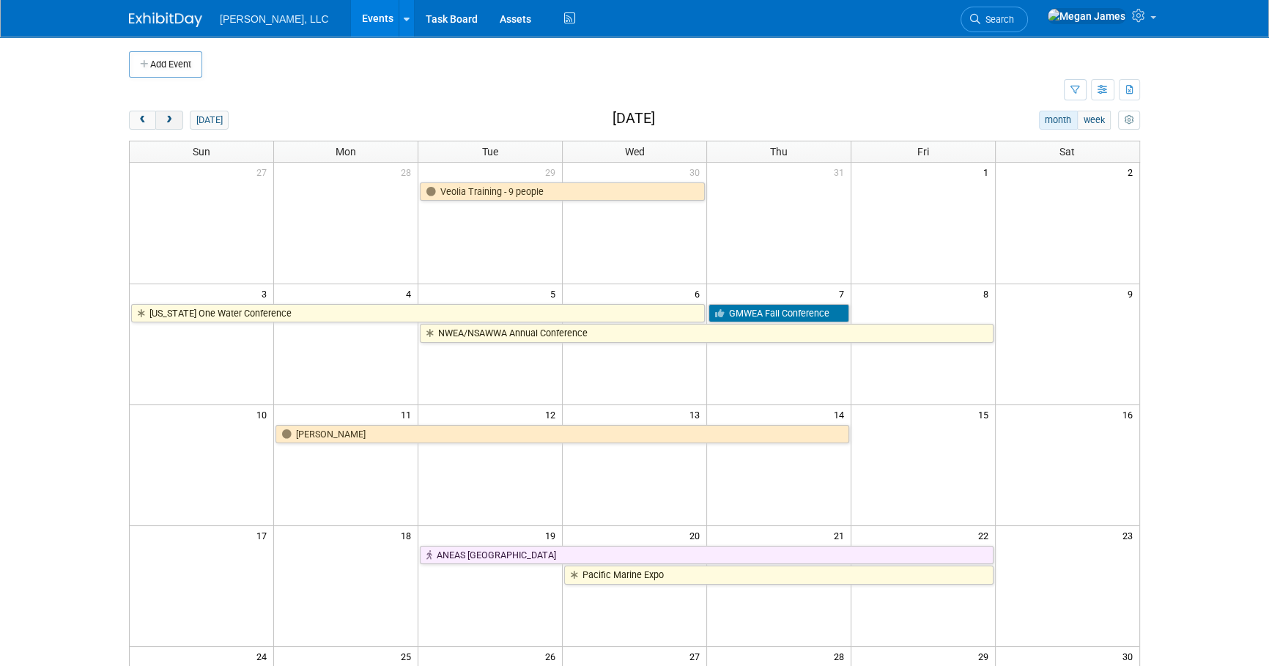
click at [175, 120] on button "next" at bounding box center [168, 120] width 27 height 19
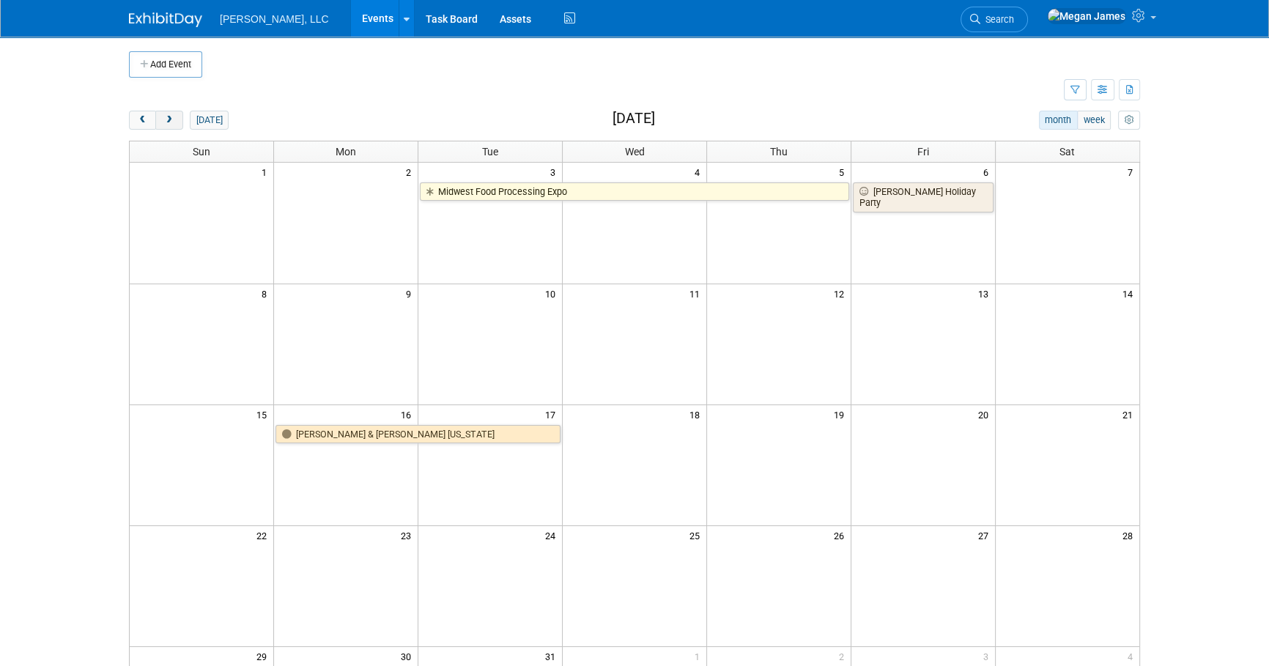
click at [175, 120] on button "next" at bounding box center [168, 120] width 27 height 19
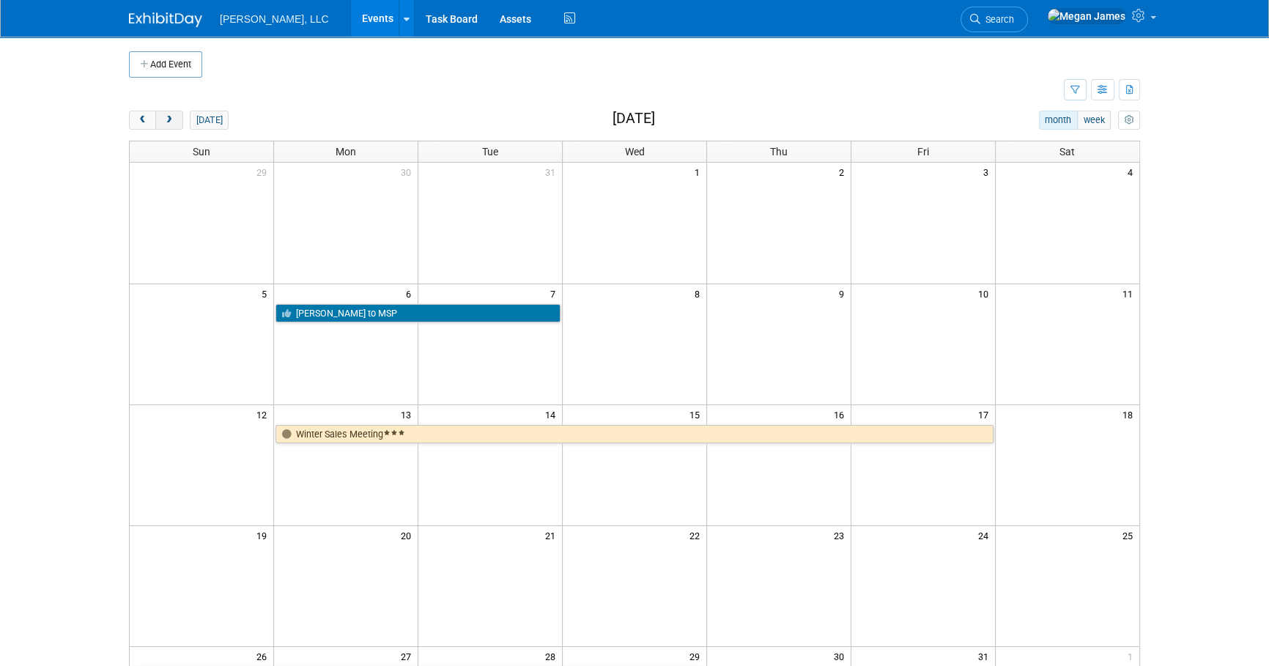
click at [175, 120] on button "next" at bounding box center [168, 120] width 27 height 19
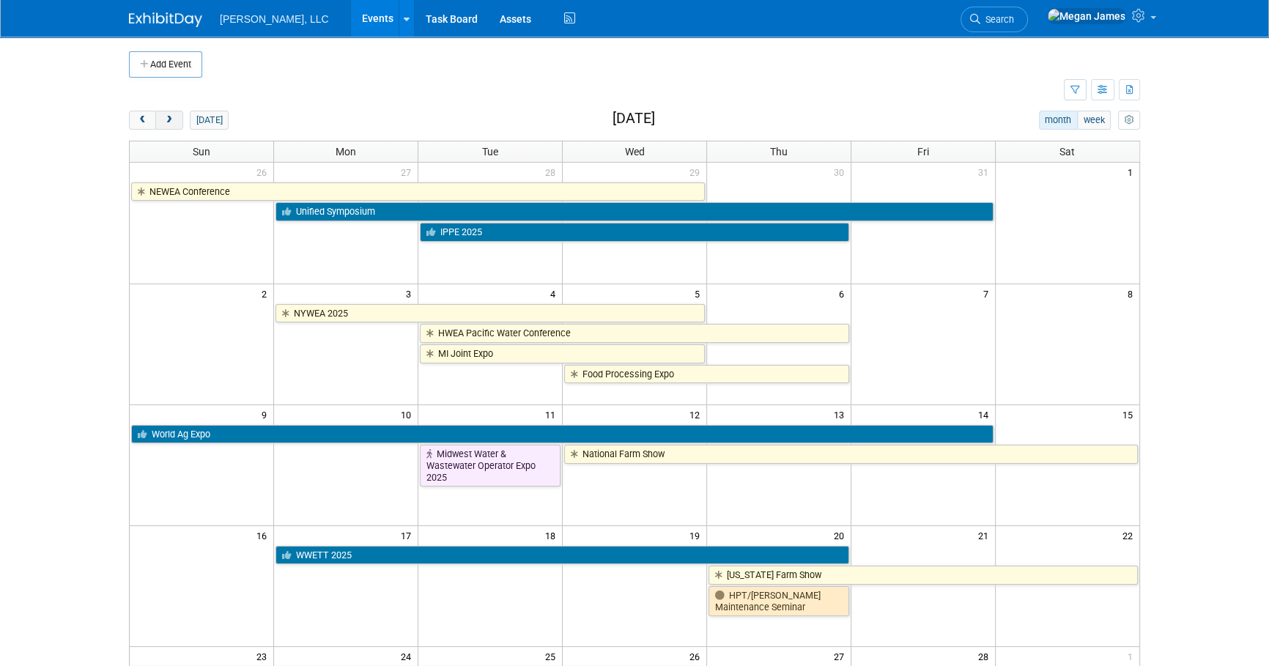
click at [171, 124] on span "next" at bounding box center [168, 121] width 11 height 10
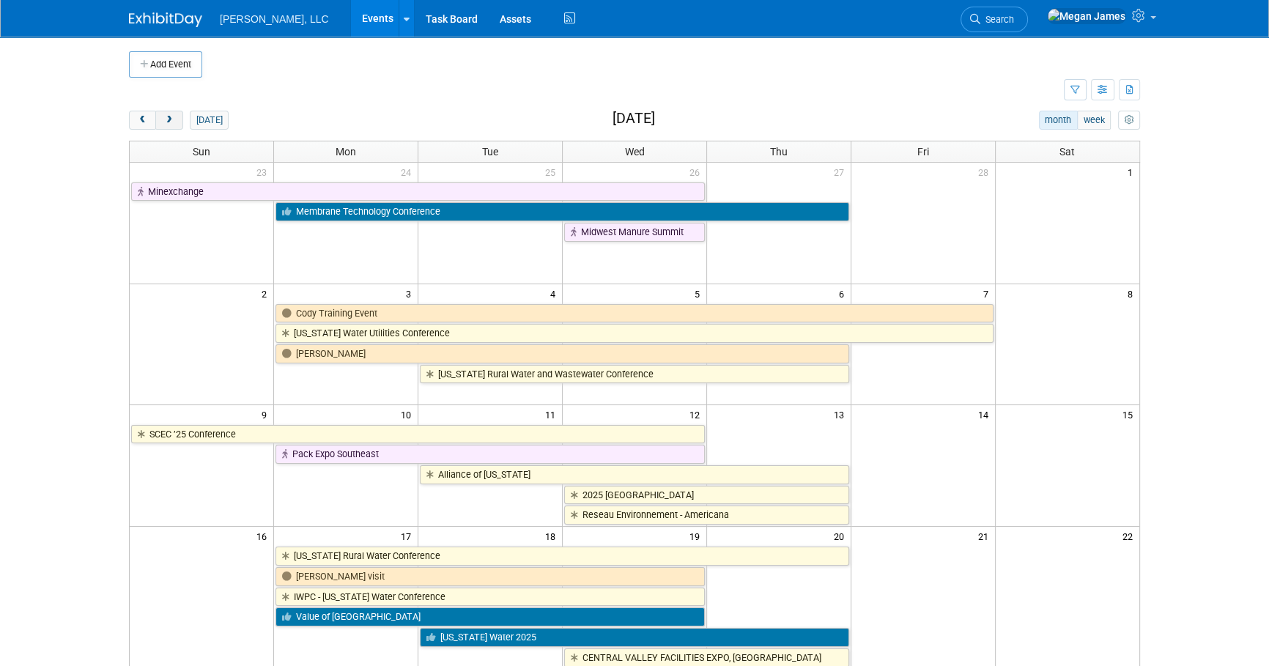
click at [171, 124] on span "next" at bounding box center [168, 121] width 11 height 10
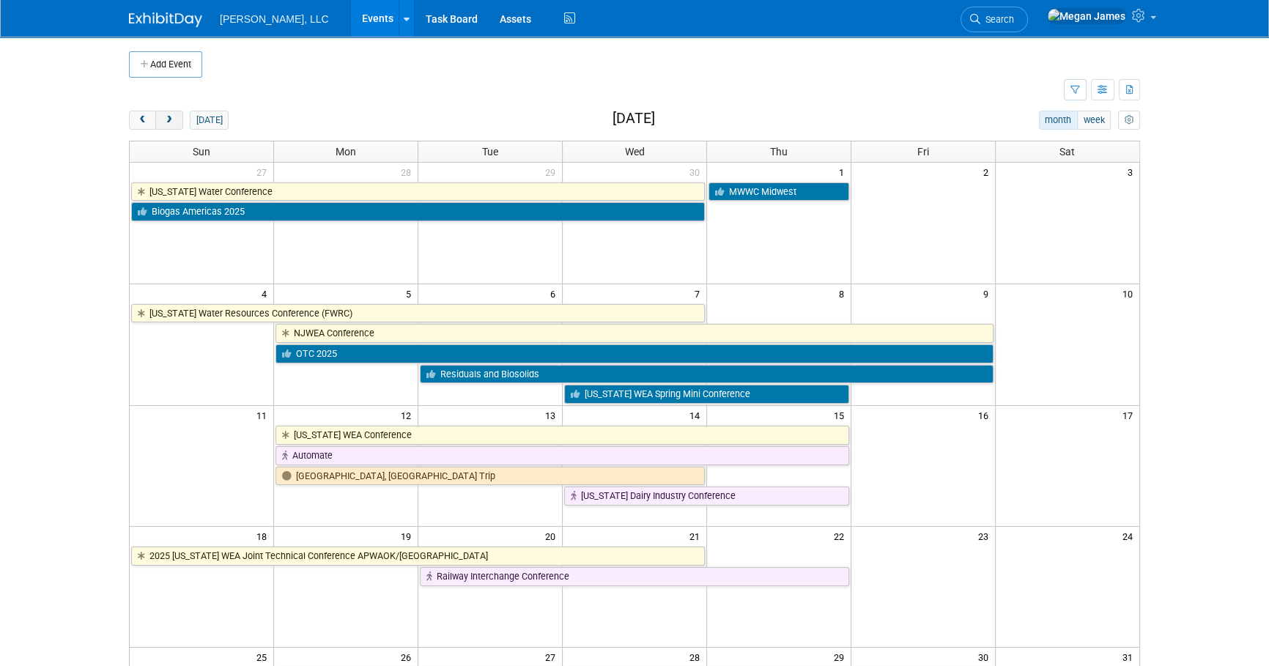
click at [171, 124] on span "next" at bounding box center [168, 121] width 11 height 10
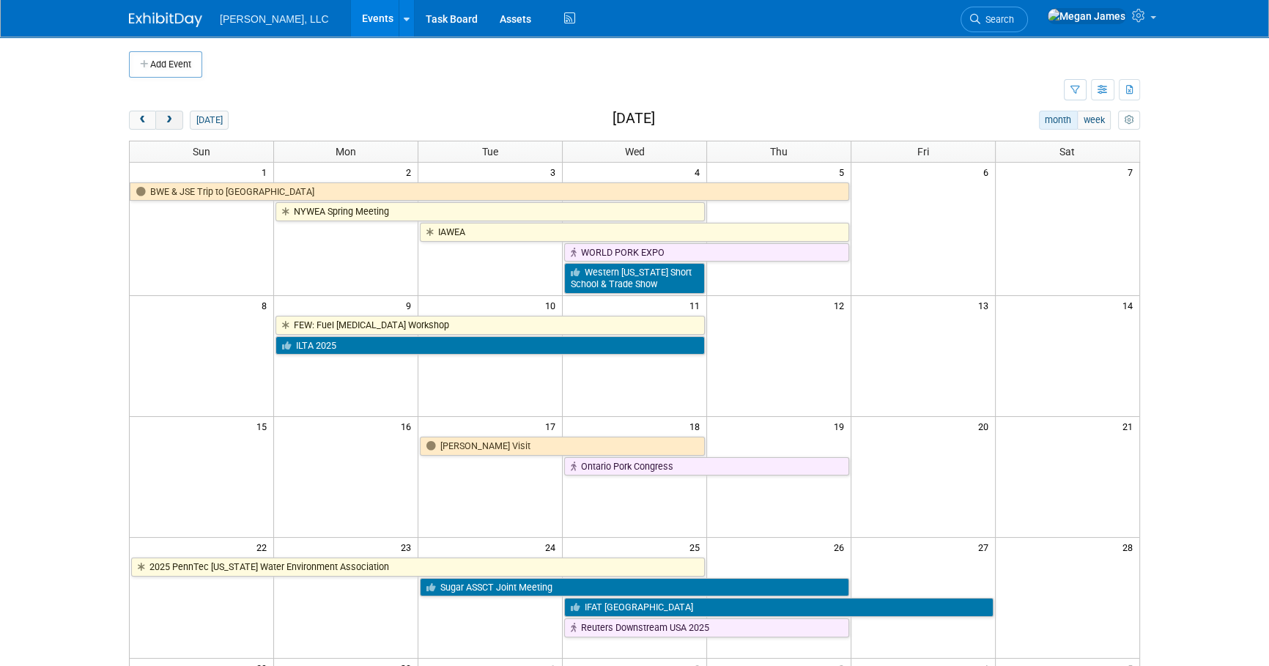
click at [171, 124] on span "next" at bounding box center [168, 121] width 11 height 10
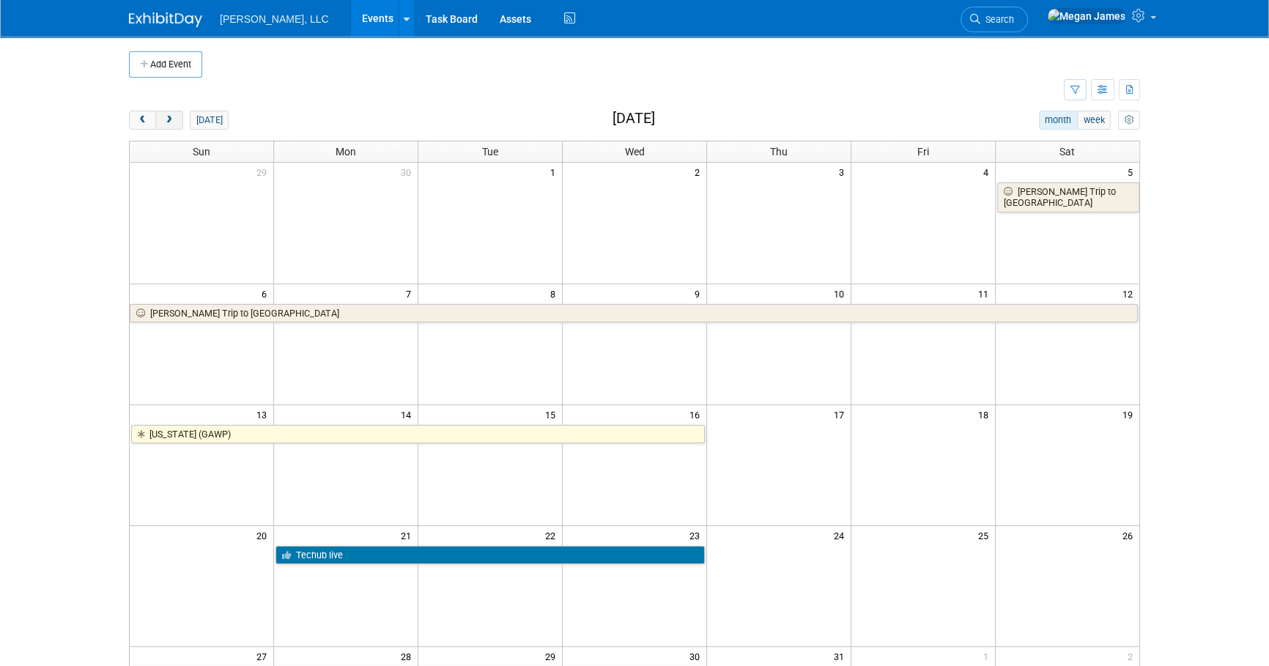
click at [171, 124] on span "next" at bounding box center [168, 121] width 11 height 10
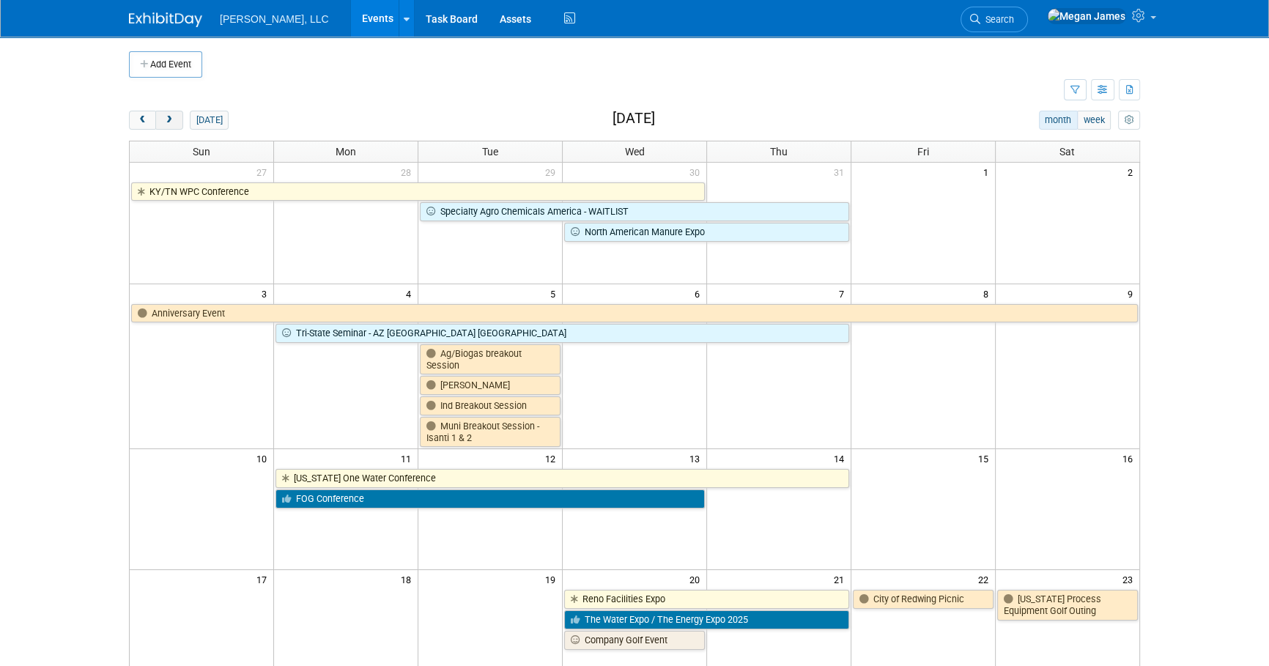
click at [171, 124] on span "next" at bounding box center [168, 121] width 11 height 10
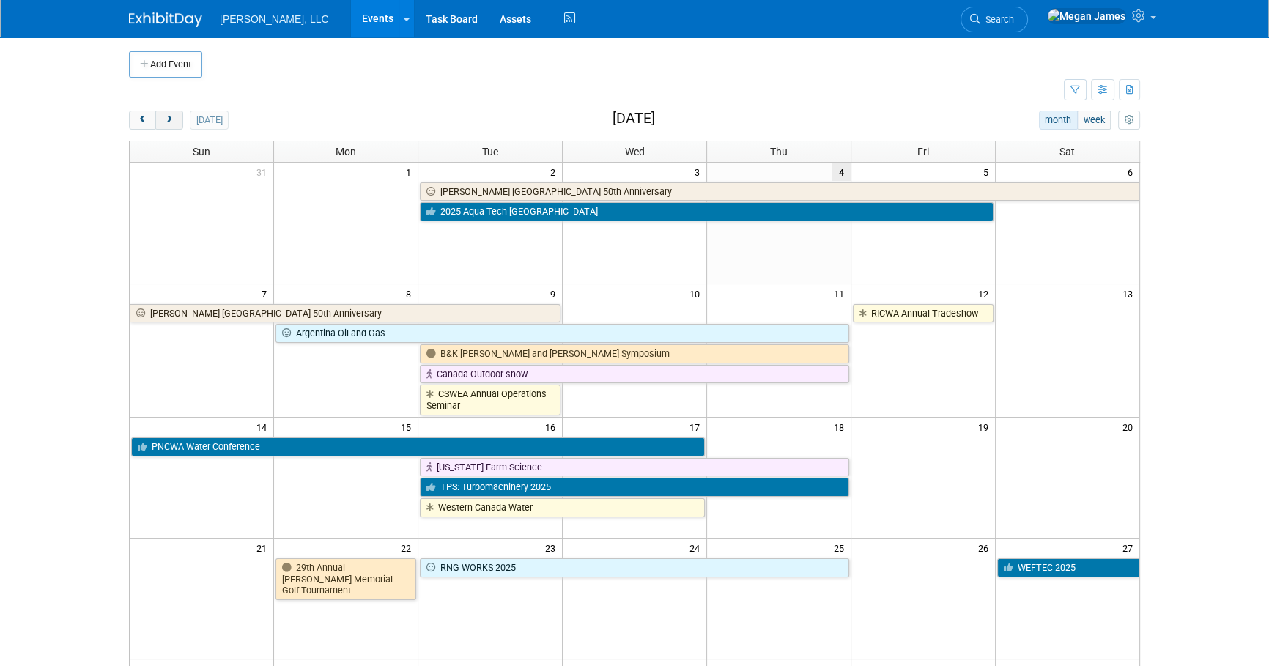
click at [171, 124] on span "next" at bounding box center [168, 121] width 11 height 10
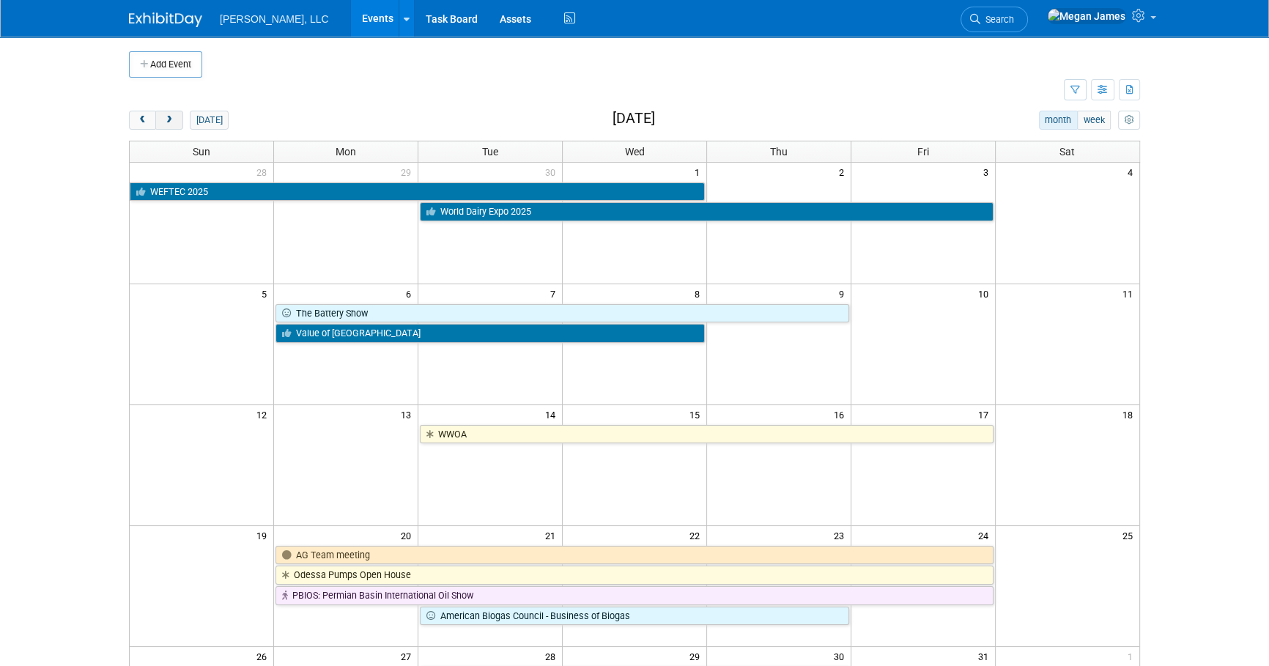
click at [171, 124] on span "next" at bounding box center [168, 121] width 11 height 10
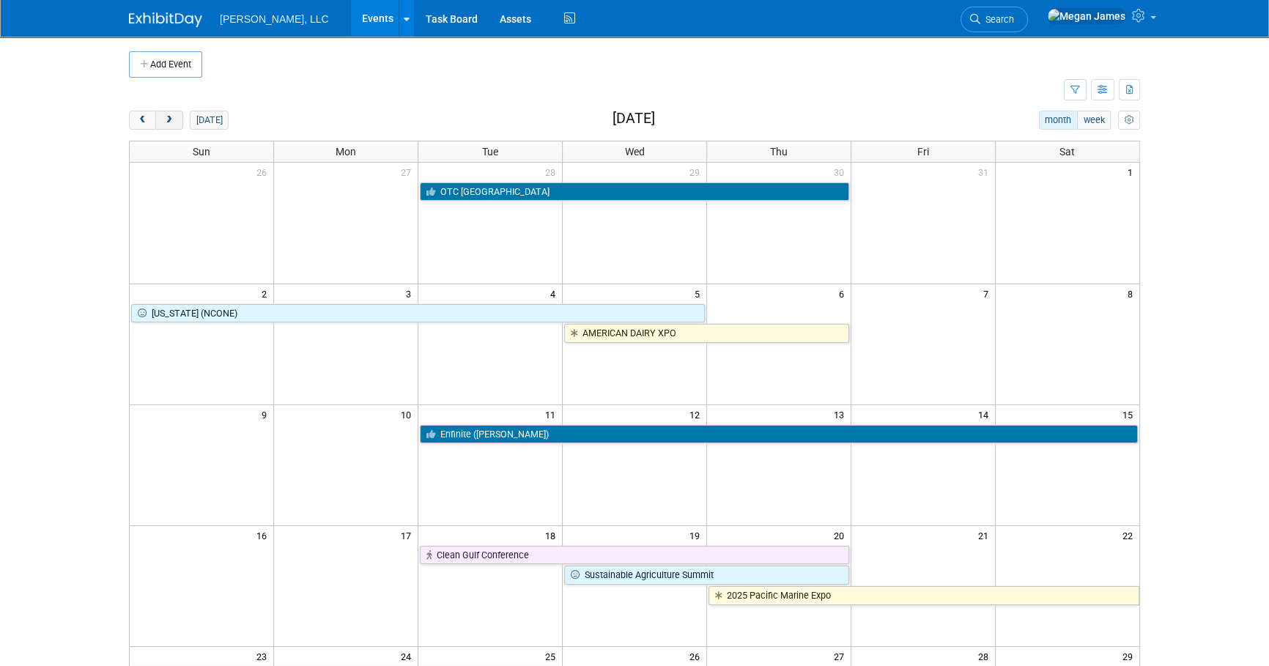
click at [171, 124] on span "next" at bounding box center [168, 121] width 11 height 10
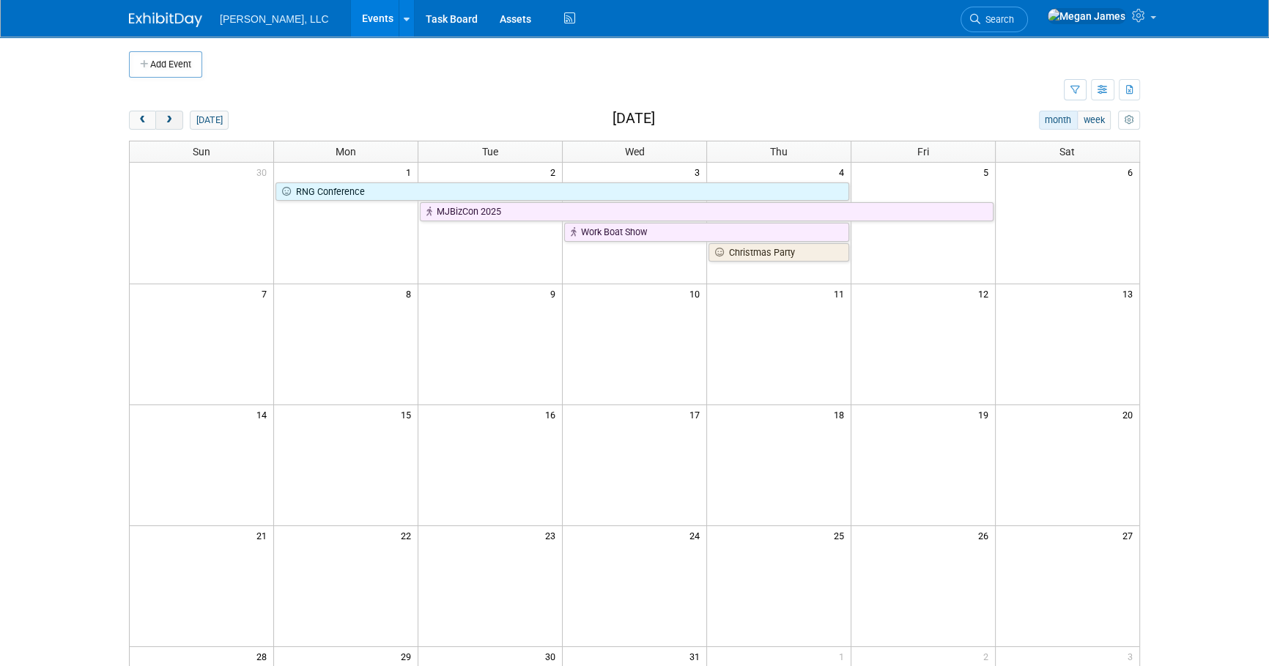
click at [171, 124] on span "next" at bounding box center [168, 121] width 11 height 10
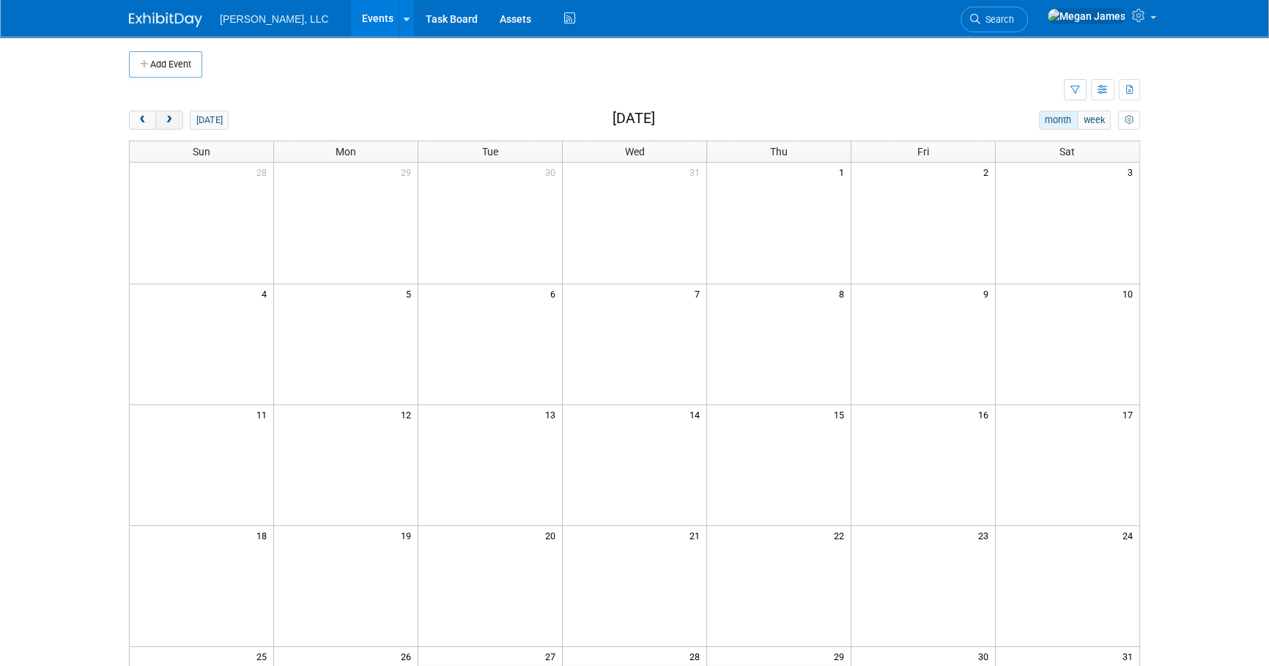
click at [171, 124] on span "next" at bounding box center [168, 121] width 11 height 10
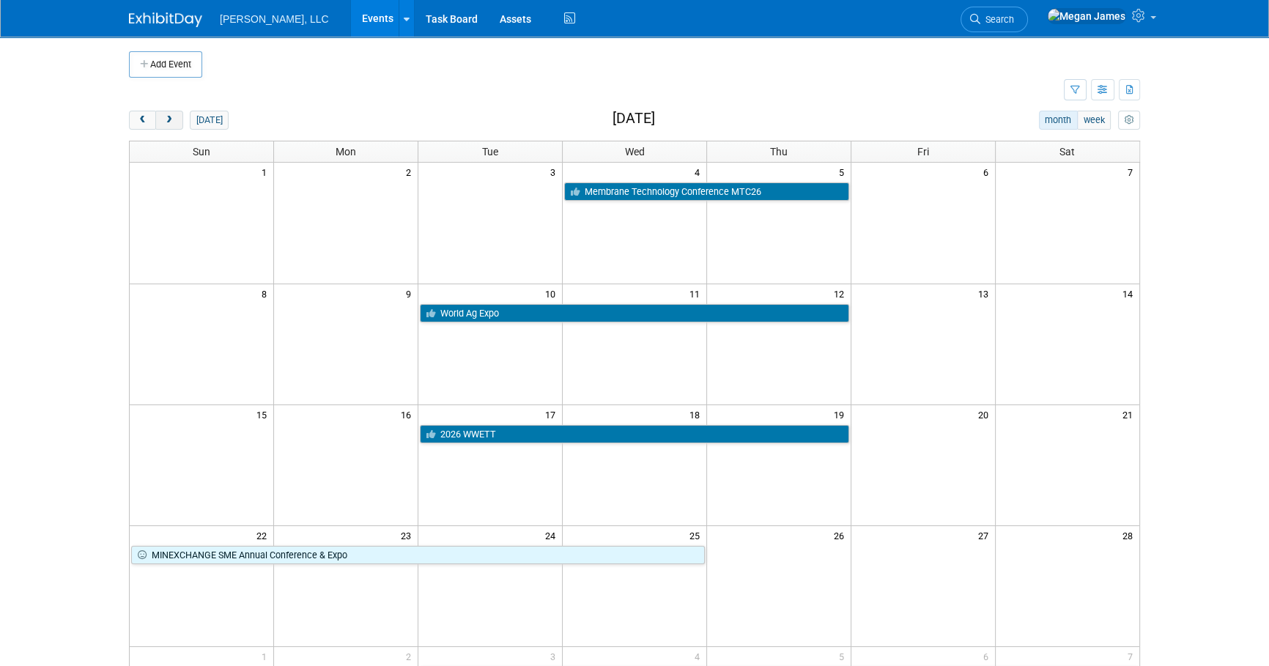
click at [157, 119] on button "next" at bounding box center [168, 120] width 27 height 19
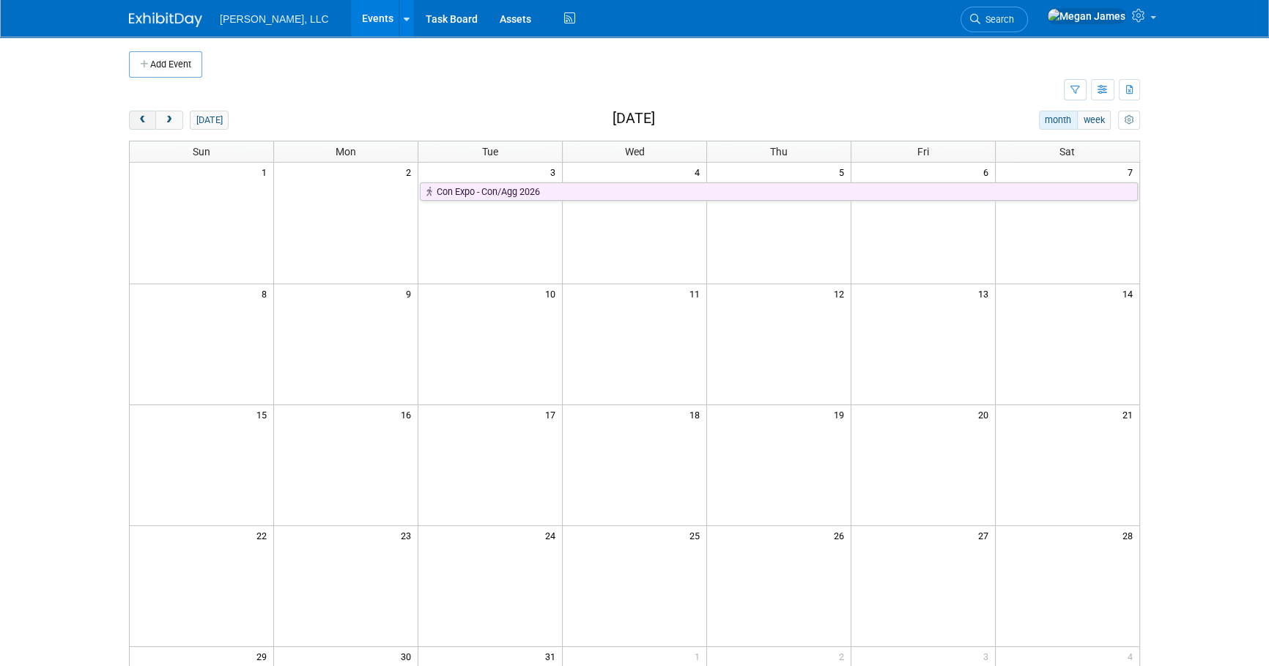
click at [149, 123] on button "prev" at bounding box center [142, 120] width 27 height 19
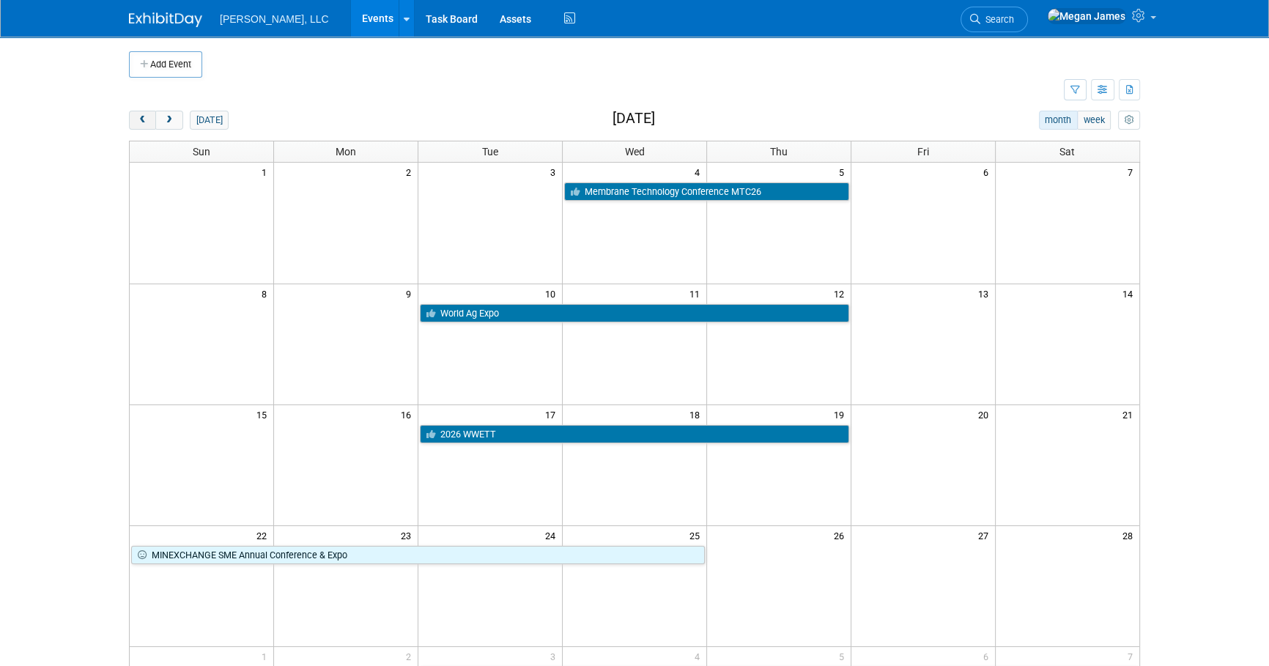
click at [149, 123] on button "prev" at bounding box center [142, 120] width 27 height 19
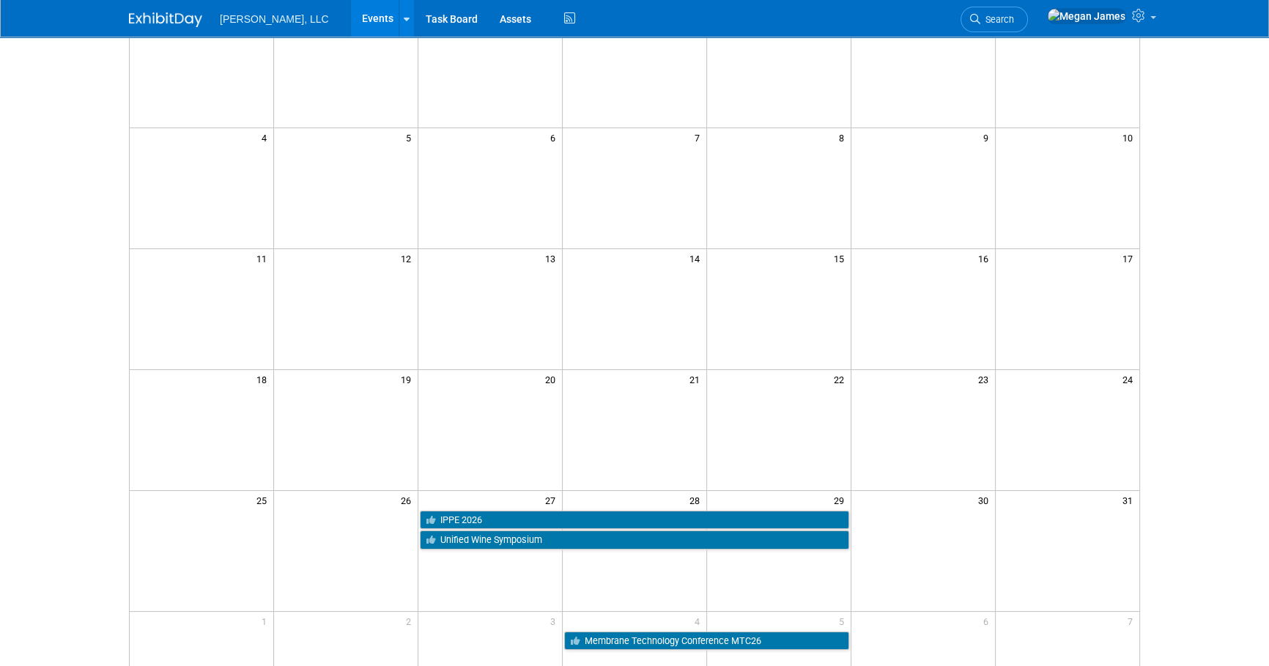
scroll to position [381, 0]
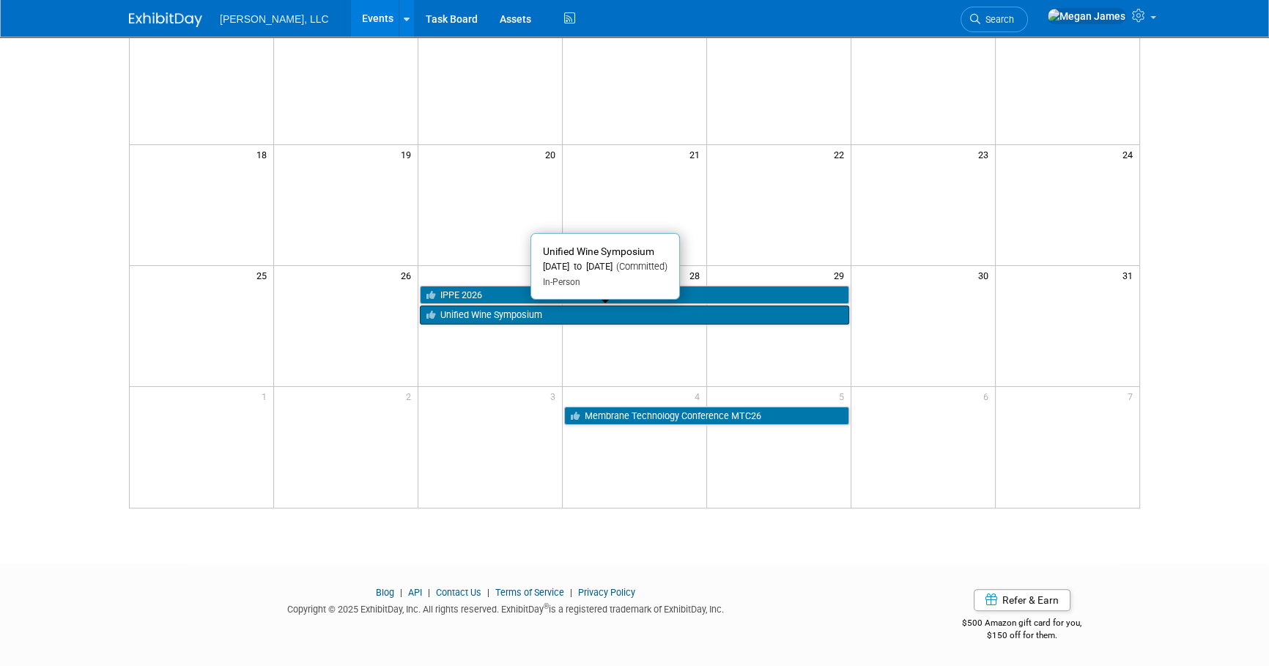
click at [520, 314] on link "Unified Wine Symposium" at bounding box center [634, 314] width 429 height 19
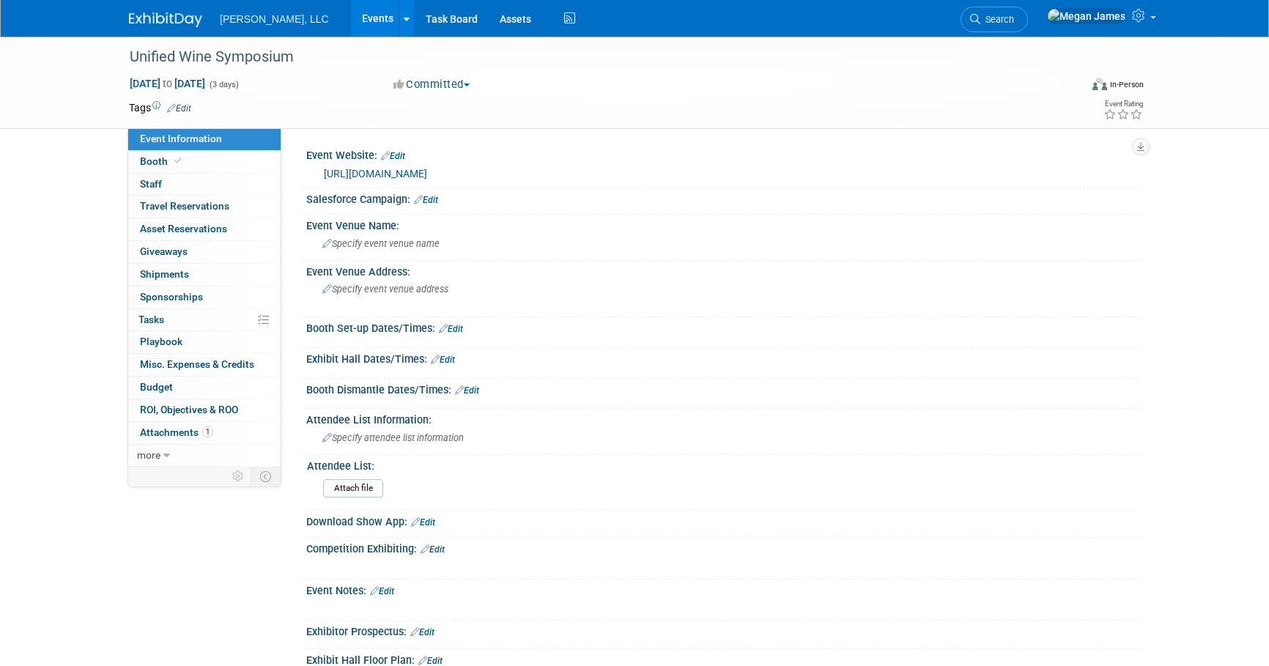
select select "Industrial"
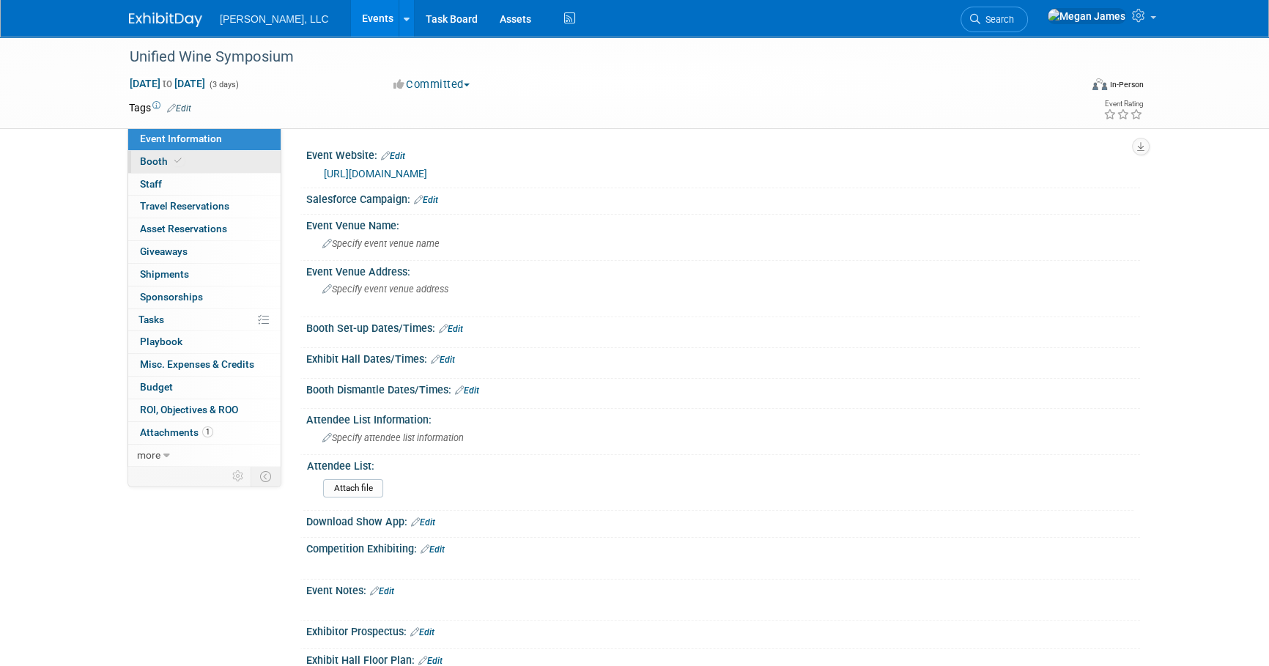
click at [201, 161] on link "Booth" at bounding box center [204, 162] width 152 height 22
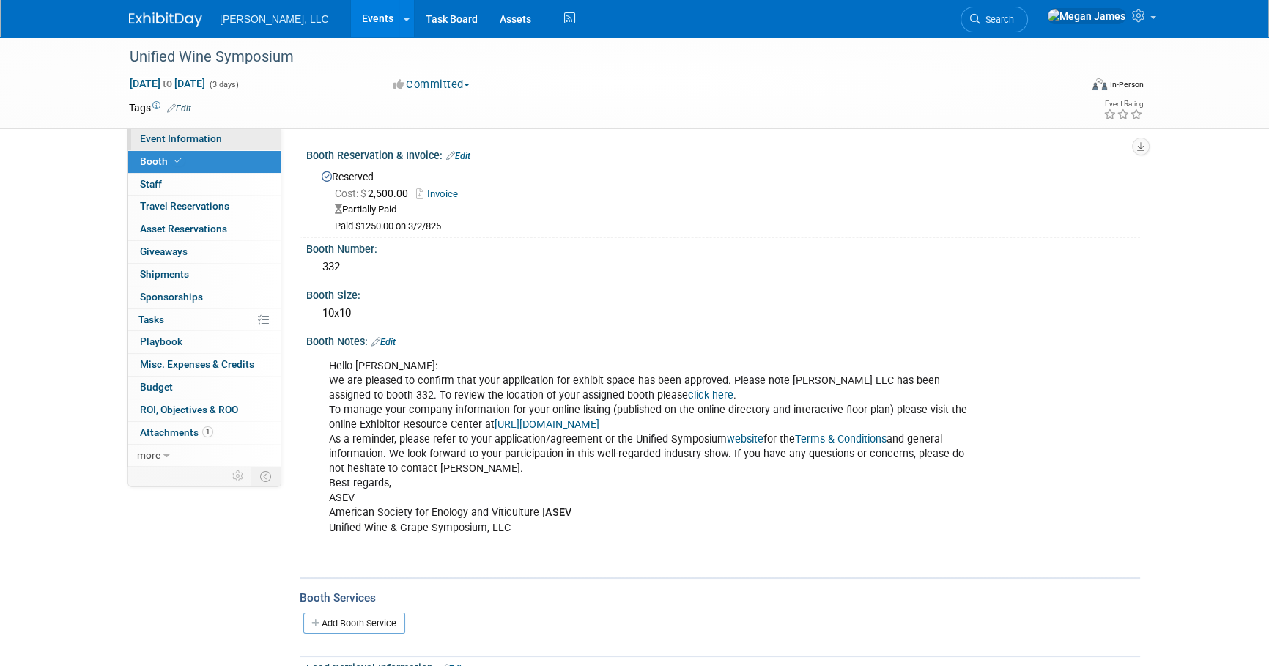
click at [242, 139] on link "Event Information" at bounding box center [204, 139] width 152 height 22
select select "Industrial"
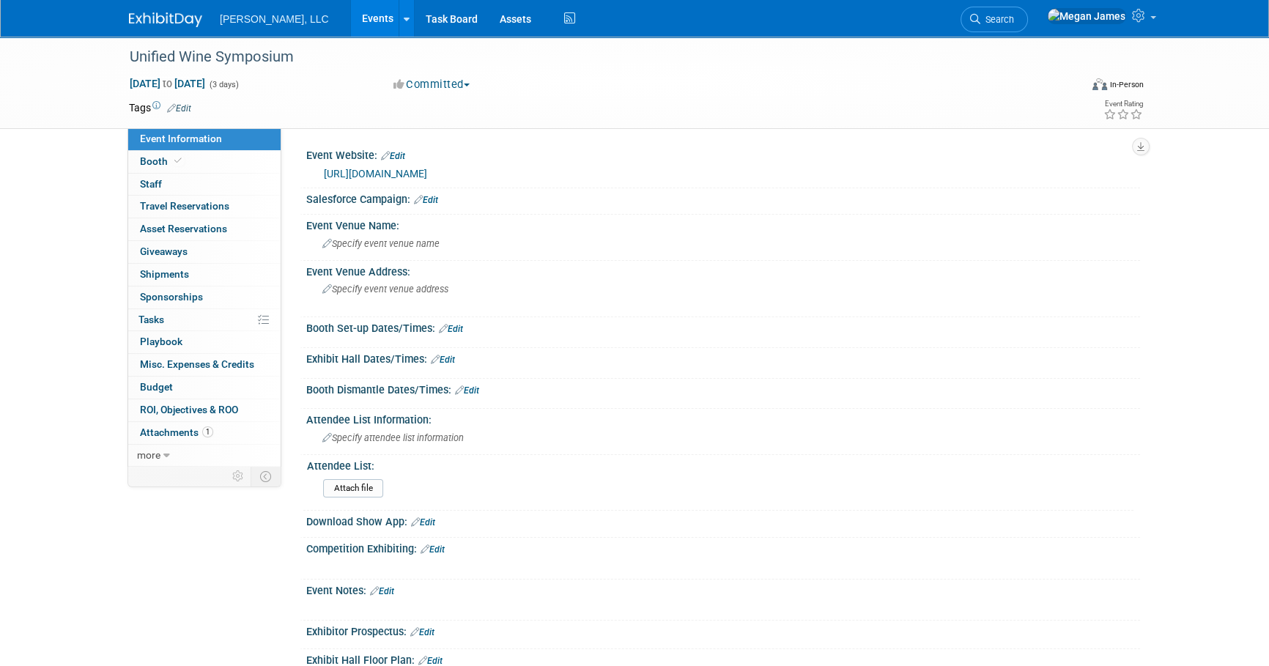
click at [456, 179] on div "https://www.unifiedsymposium.org/" at bounding box center [726, 174] width 805 height 17
click at [427, 177] on link "https://www.unifiedsymposium.org/" at bounding box center [375, 174] width 103 height 12
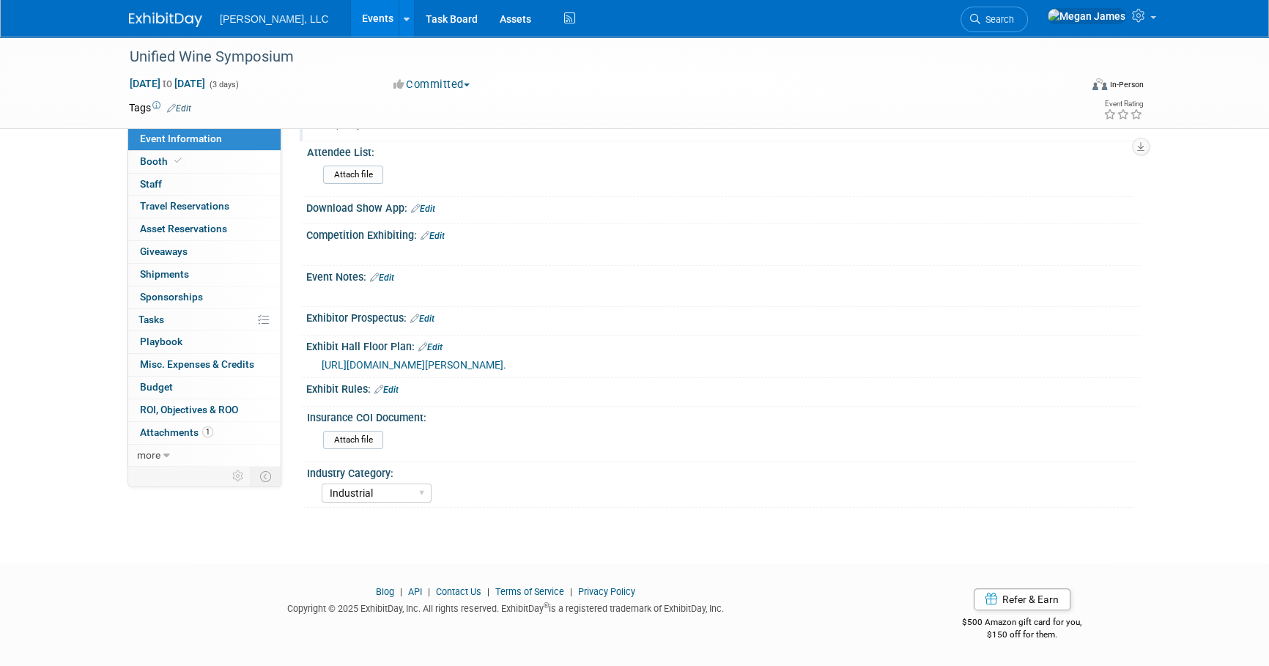
scroll to position [191, 0]
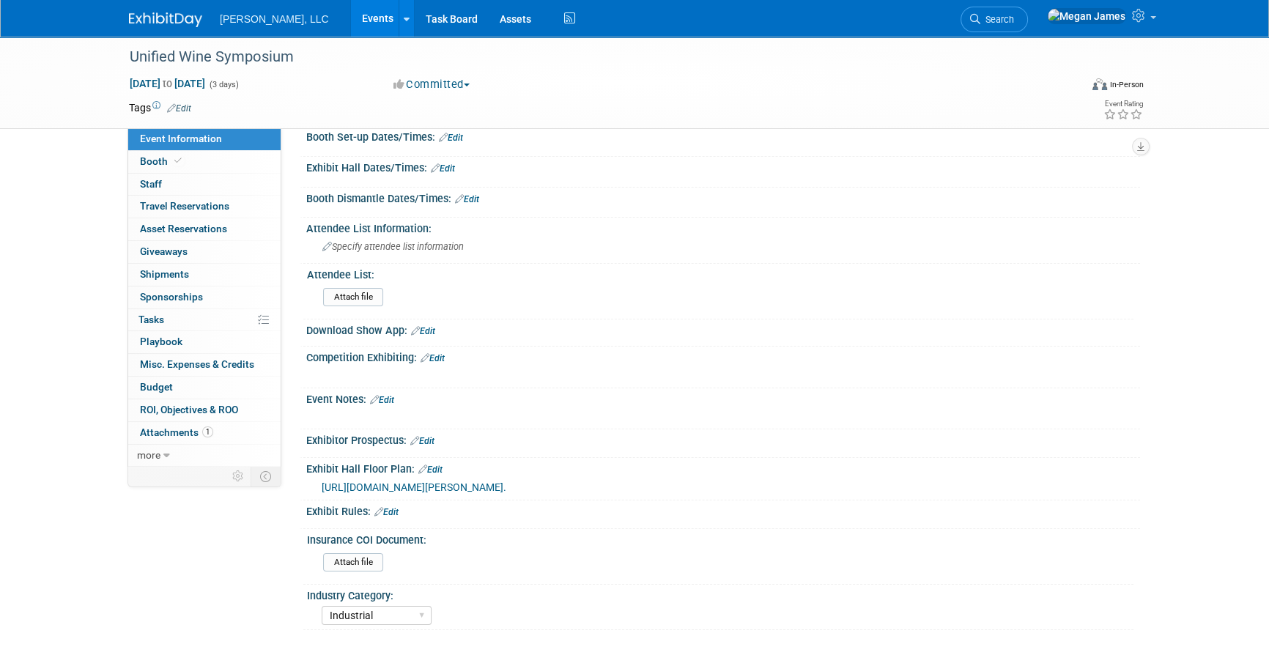
click at [452, 485] on span "https://wine26.mapyourshow.com/8_0/exhview/index.cfm?orsearchtype0=exhibitor&or…" at bounding box center [414, 487] width 185 height 12
drag, startPoint x: 1099, startPoint y: 499, endPoint x: 311, endPoint y: 478, distance: 788.4
click at [311, 478] on div "https://wine26.mapyourshow.com/8_0/exhview/index.cfm?orsearchtype0=exhibitor&or…" at bounding box center [723, 485] width 834 height 21
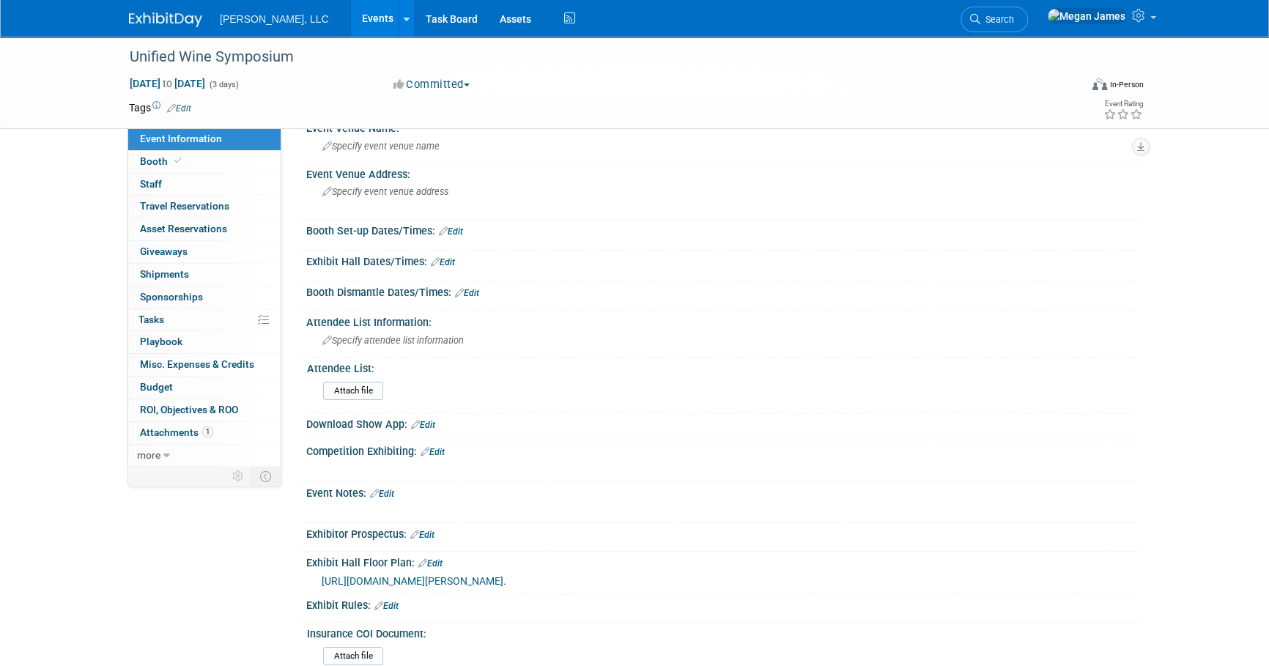
scroll to position [0, 0]
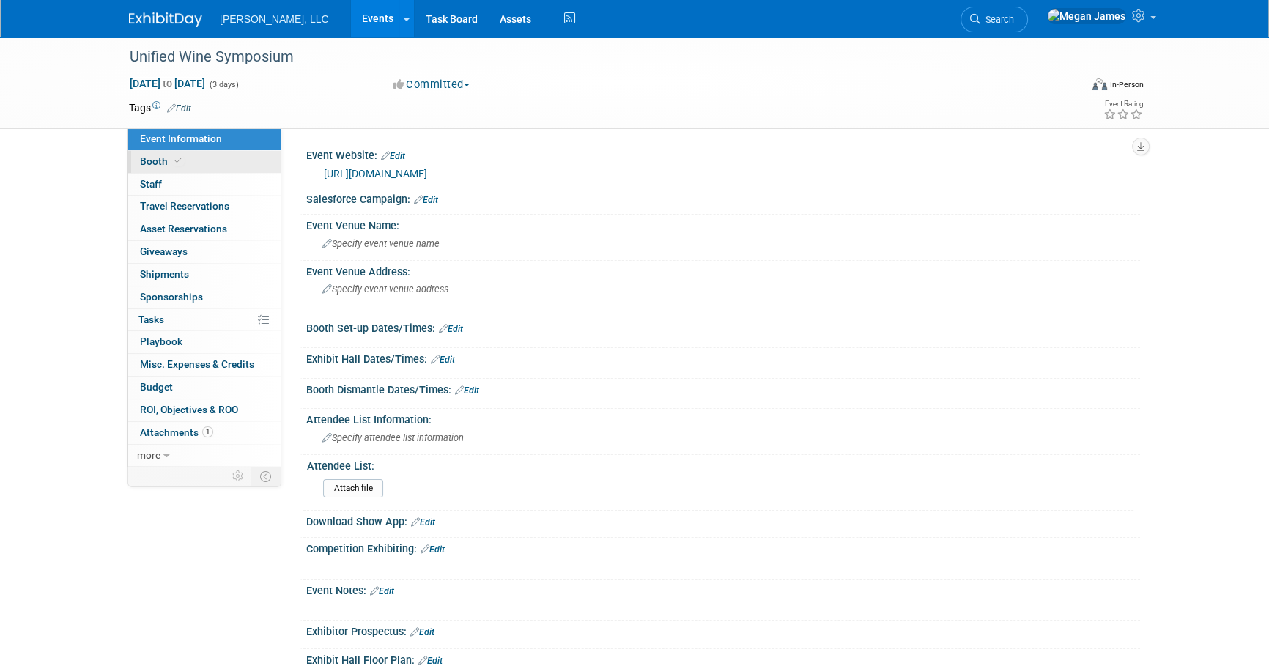
click at [198, 161] on link "Booth" at bounding box center [204, 162] width 152 height 22
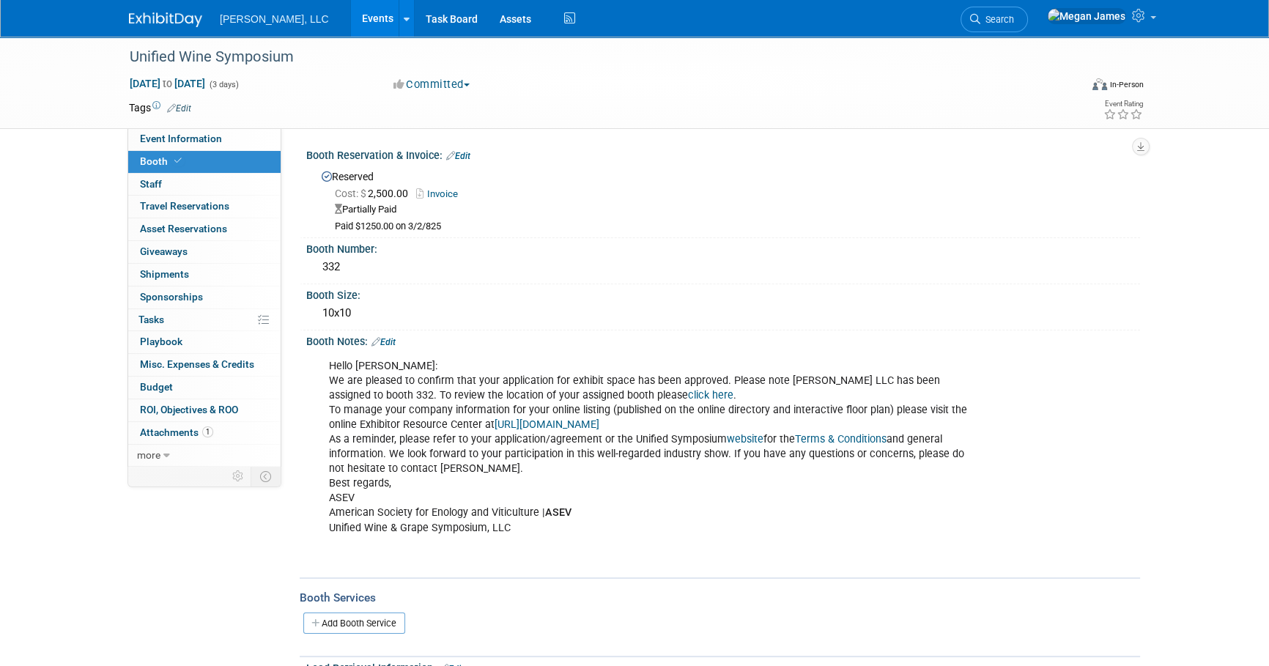
drag, startPoint x: 450, startPoint y: 224, endPoint x: 315, endPoint y: 139, distance: 159.9
click at [315, 139] on div "Event Website: Edit https://www.unifiedsymposium.org/ Salesforce Campaign: Edit" at bounding box center [710, 297] width 858 height 338
click at [1151, 376] on div "Unified Wine Symposium Jan 27, 2026 to Jan 29, 2026 (3 days) Jan 27, 2026 to Ja…" at bounding box center [634, 566] width 1269 height 1058
click at [464, 160] on link "Edit" at bounding box center [458, 156] width 24 height 10
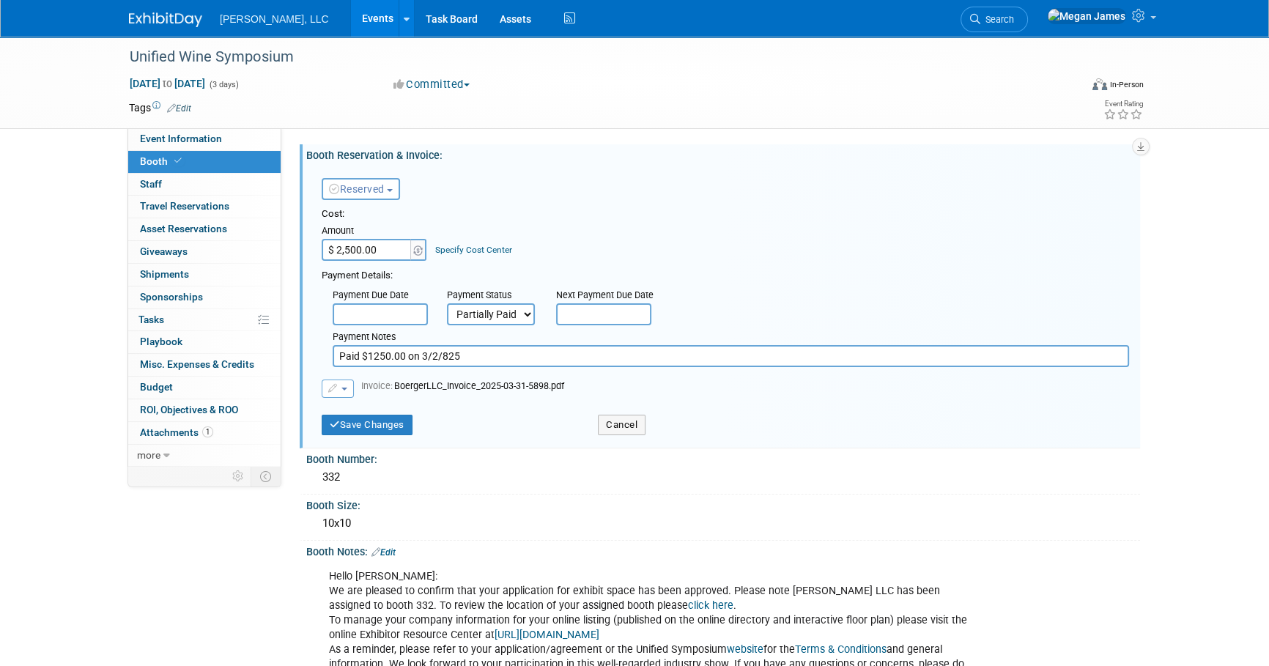
click at [453, 355] on input "Paid $1250.00 on 3/2/825" at bounding box center [731, 356] width 796 height 22
click at [447, 355] on input "Paid $1250.00 on 3/2/825" at bounding box center [731, 356] width 796 height 22
type input "Paid $1250.00 on 3/2/25"
click at [407, 425] on button "Save Changes" at bounding box center [367, 425] width 91 height 21
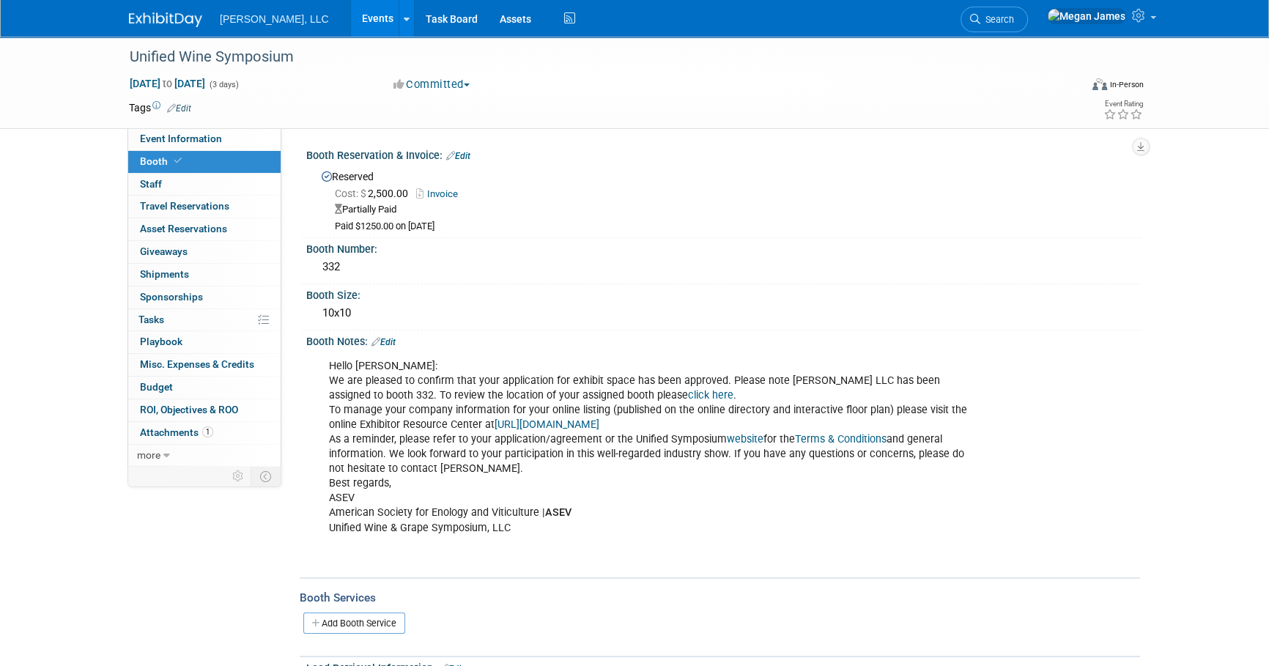
click at [351, 11] on link "Events" at bounding box center [377, 18] width 53 height 37
